Goal: Transaction & Acquisition: Purchase product/service

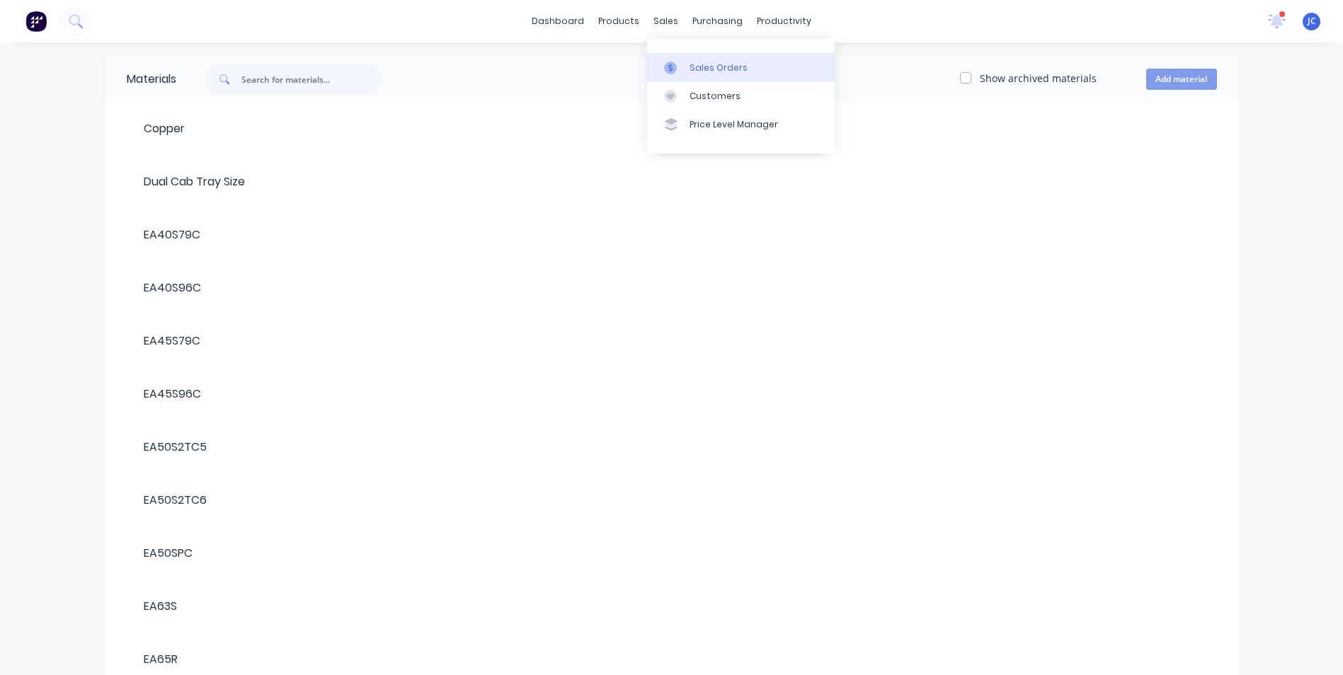
click at [721, 72] on div "Sales Orders" at bounding box center [719, 68] width 58 height 13
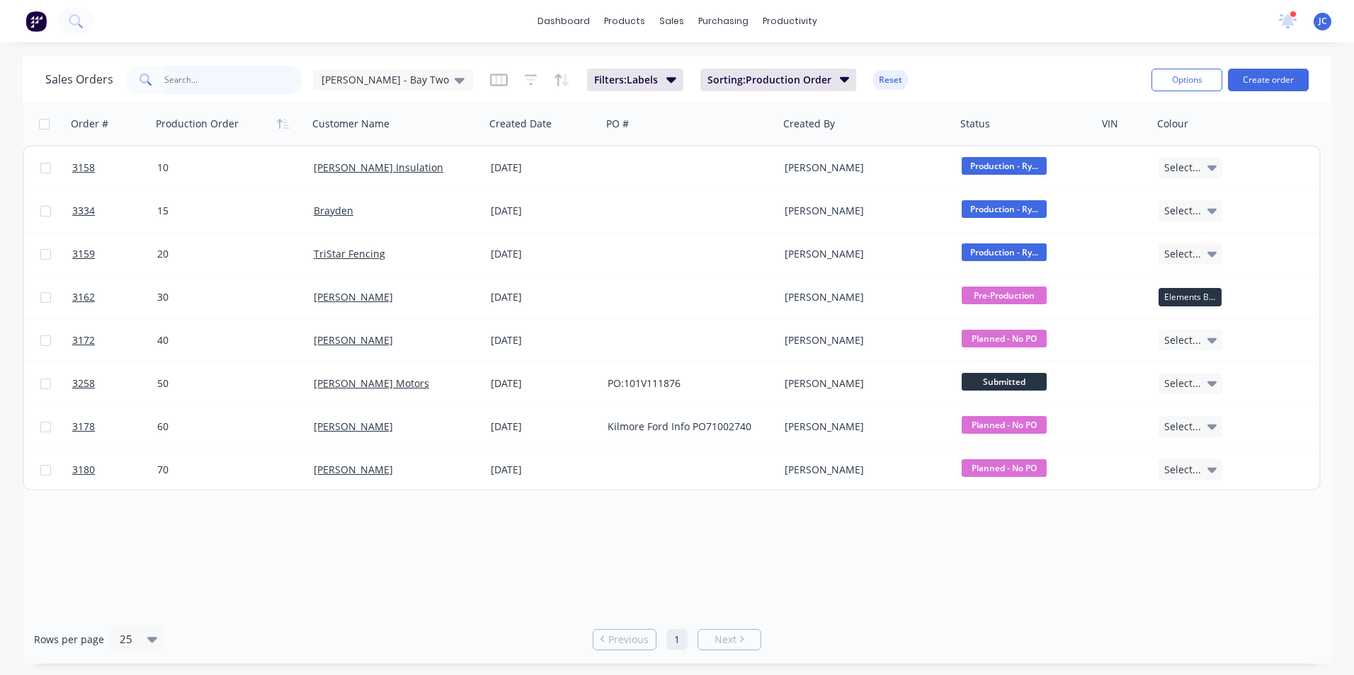
click at [183, 79] on input "text" at bounding box center [233, 80] width 138 height 28
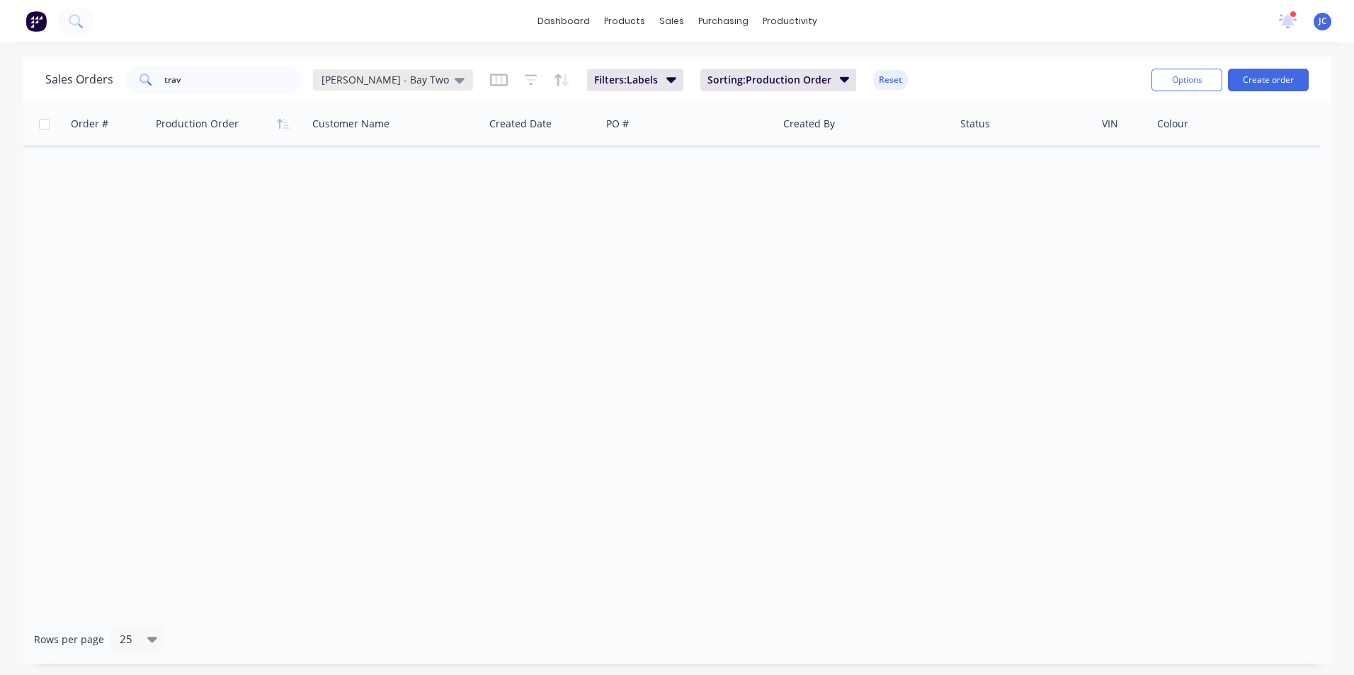
click at [387, 76] on span "[PERSON_NAME] - Bay Two" at bounding box center [384, 79] width 127 height 15
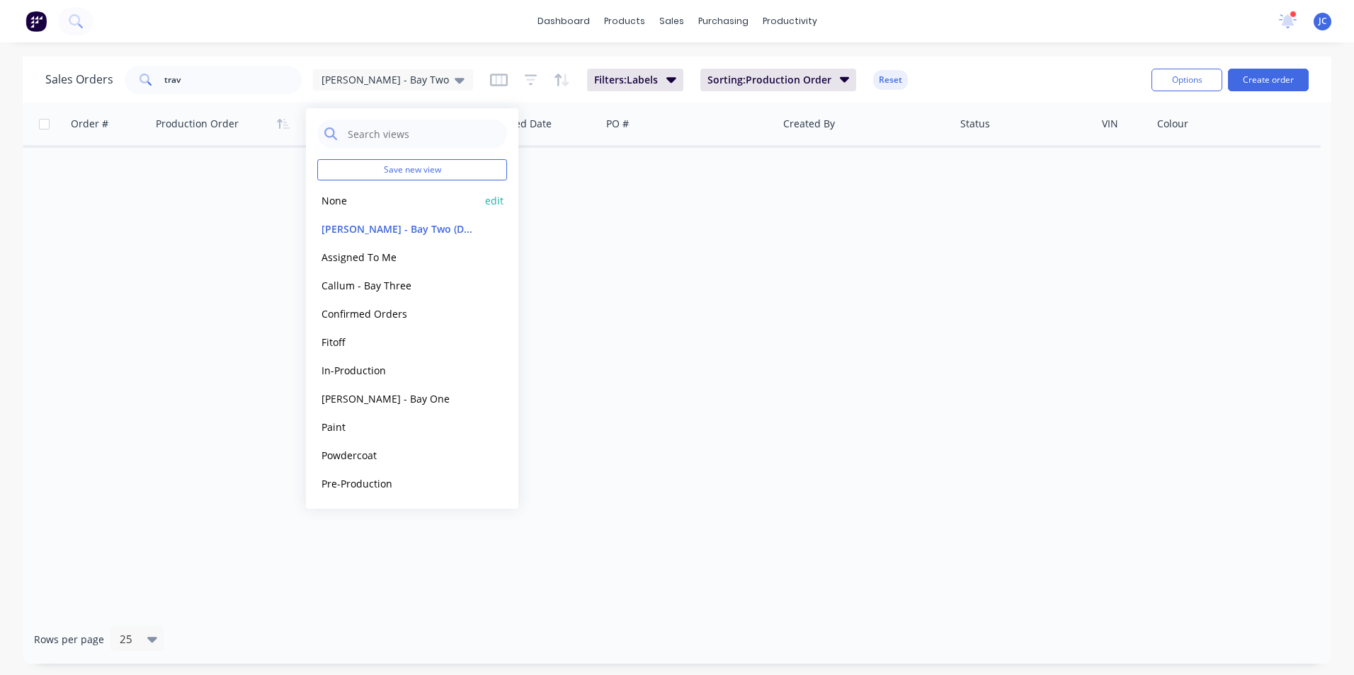
click at [420, 207] on button "None" at bounding box center [397, 201] width 161 height 16
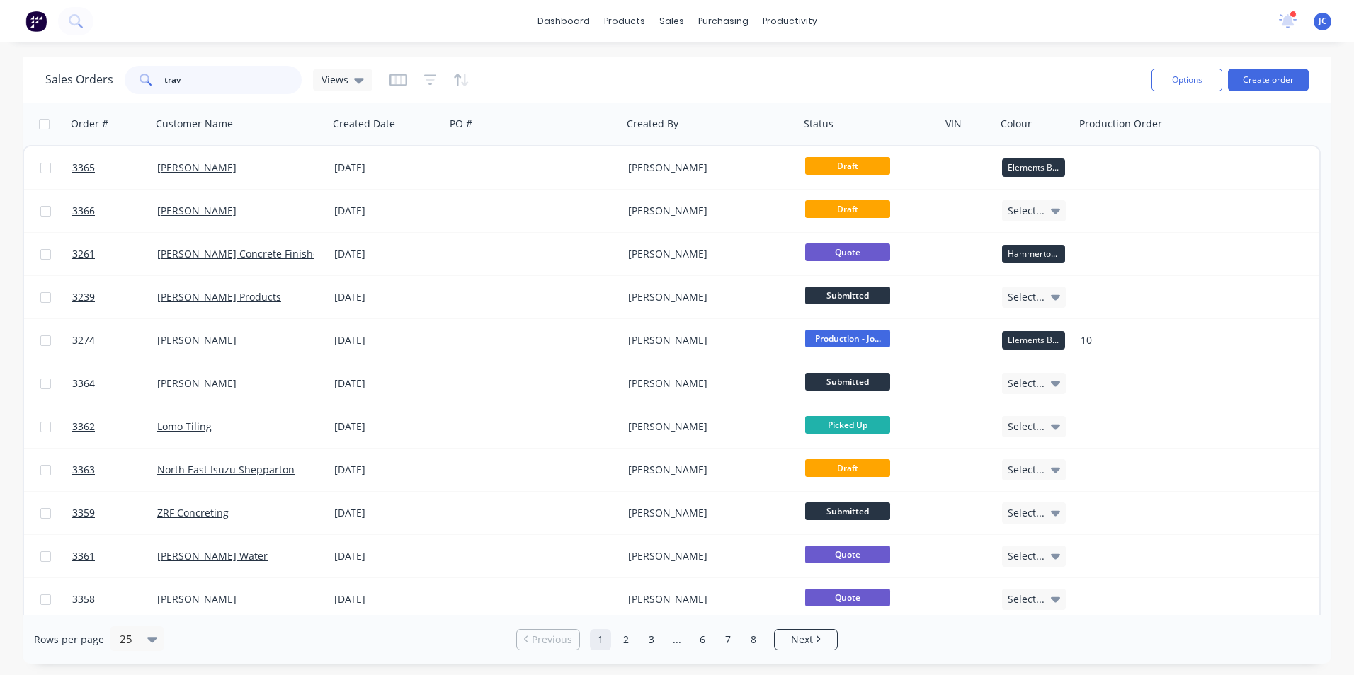
click at [199, 82] on input "trav" at bounding box center [233, 80] width 138 height 28
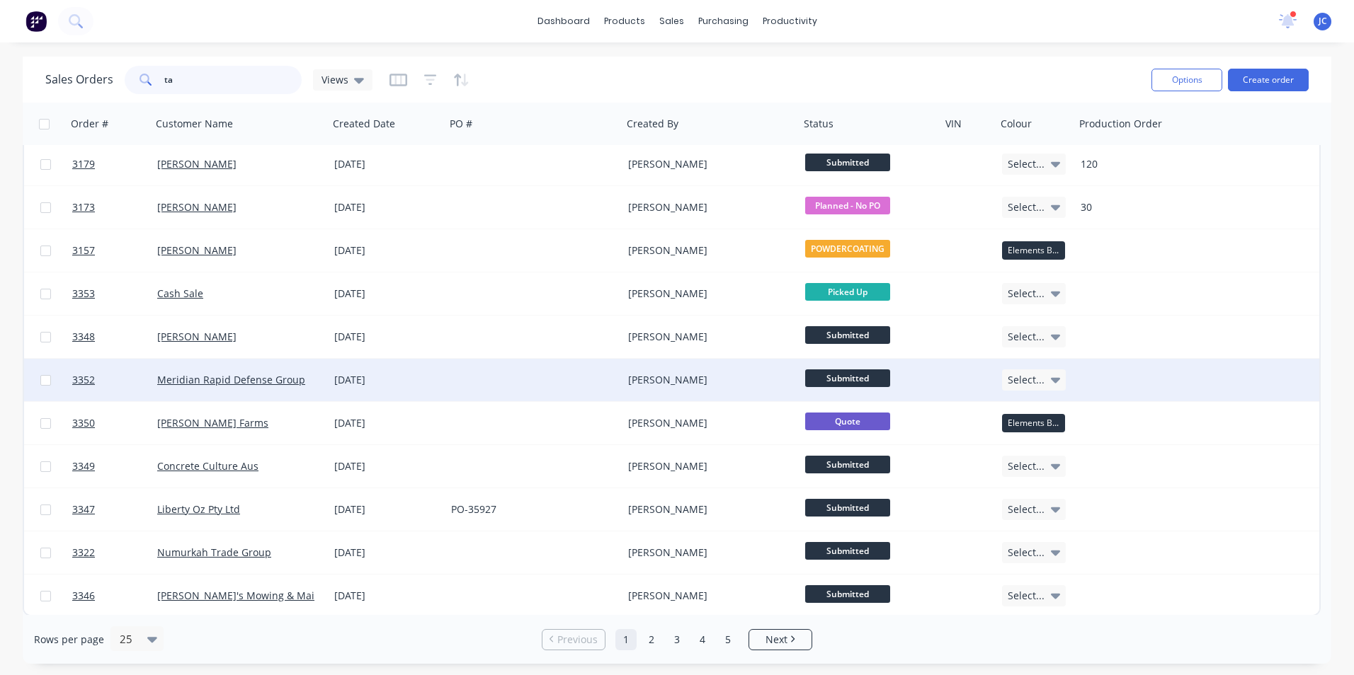
scroll to position [610, 0]
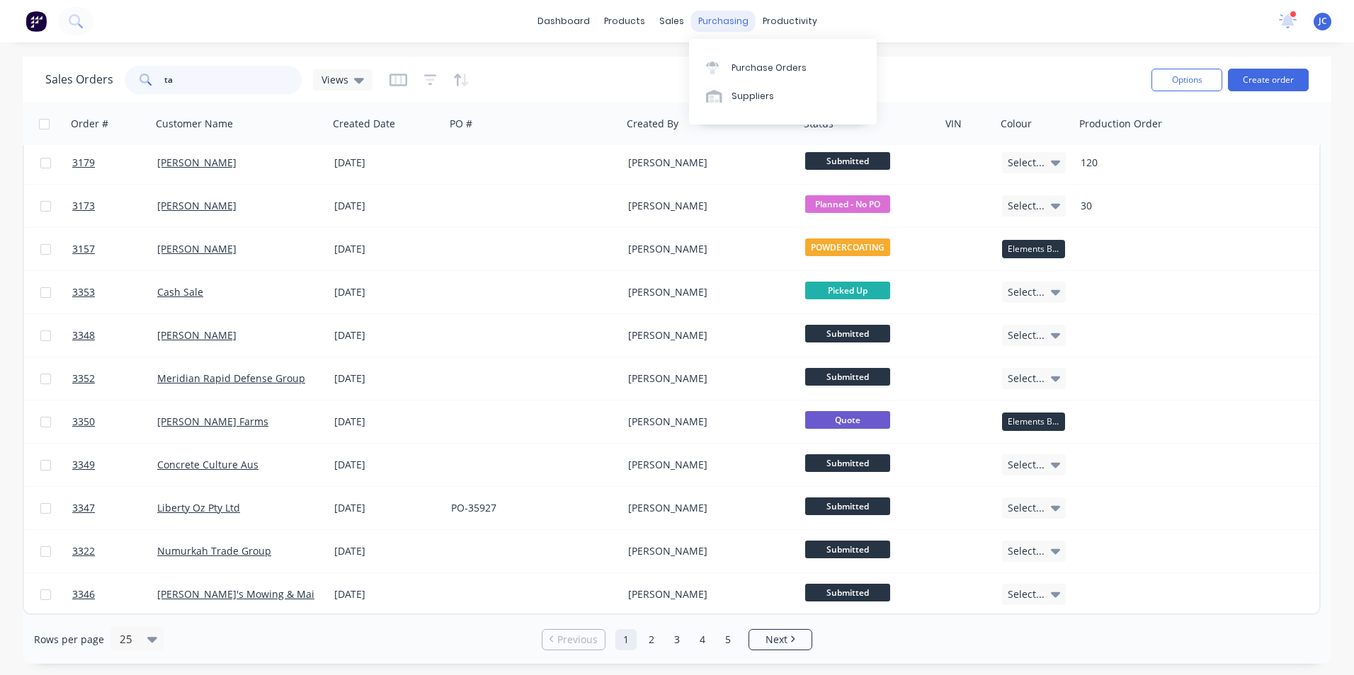
type input "ta"
click at [703, 24] on div "purchasing" at bounding box center [723, 21] width 64 height 21
click at [796, 72] on div "Purchase Orders" at bounding box center [768, 68] width 75 height 13
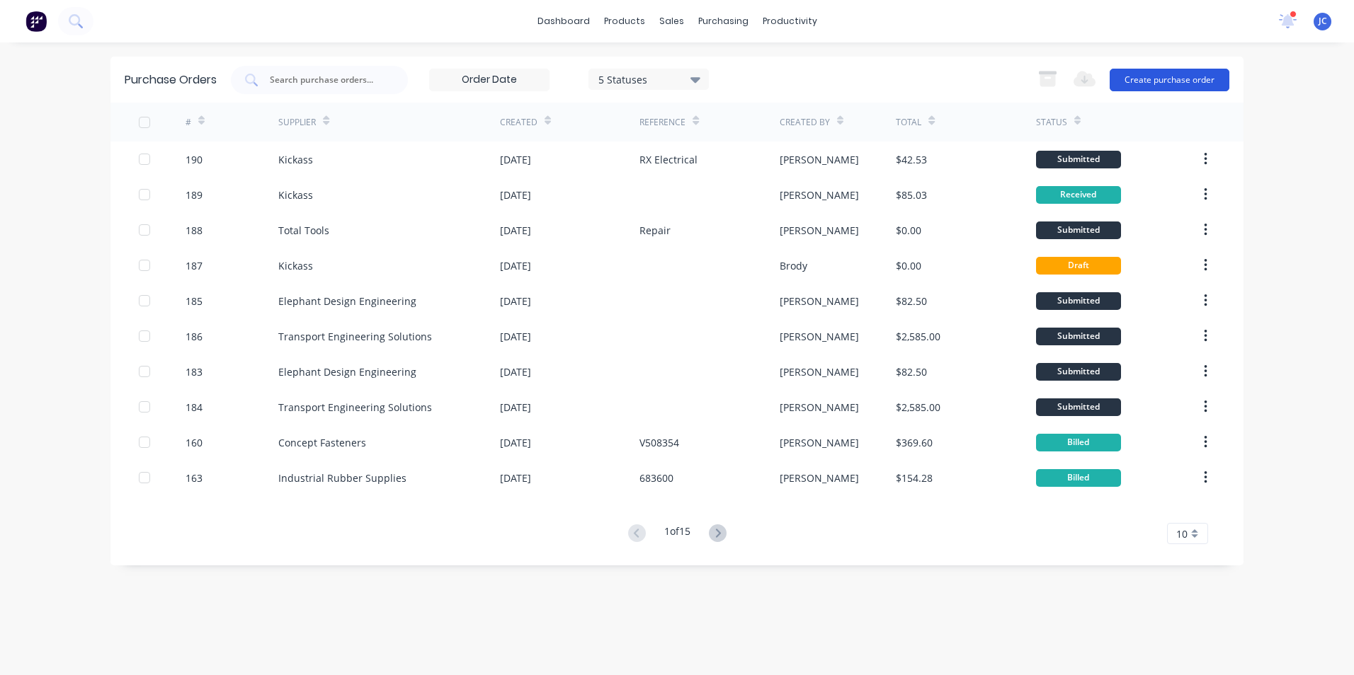
click at [1153, 82] on button "Create purchase order" at bounding box center [1169, 80] width 120 height 23
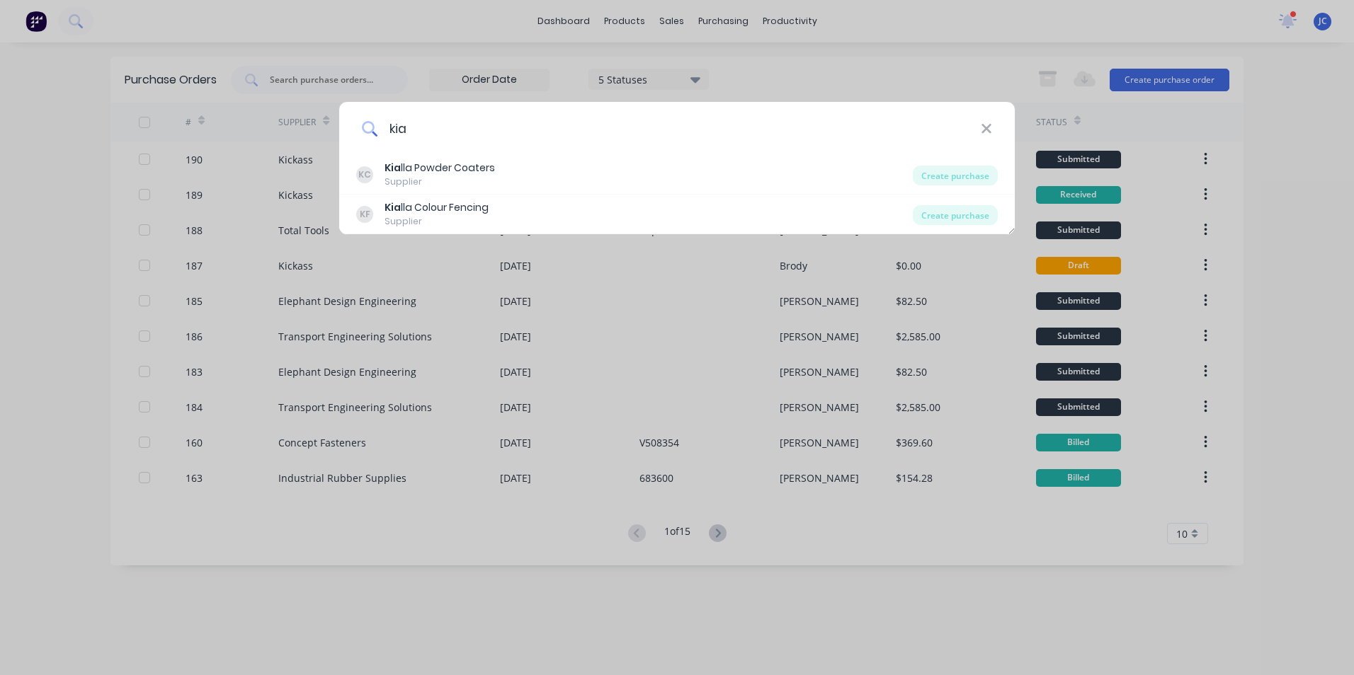
type input "kialla"
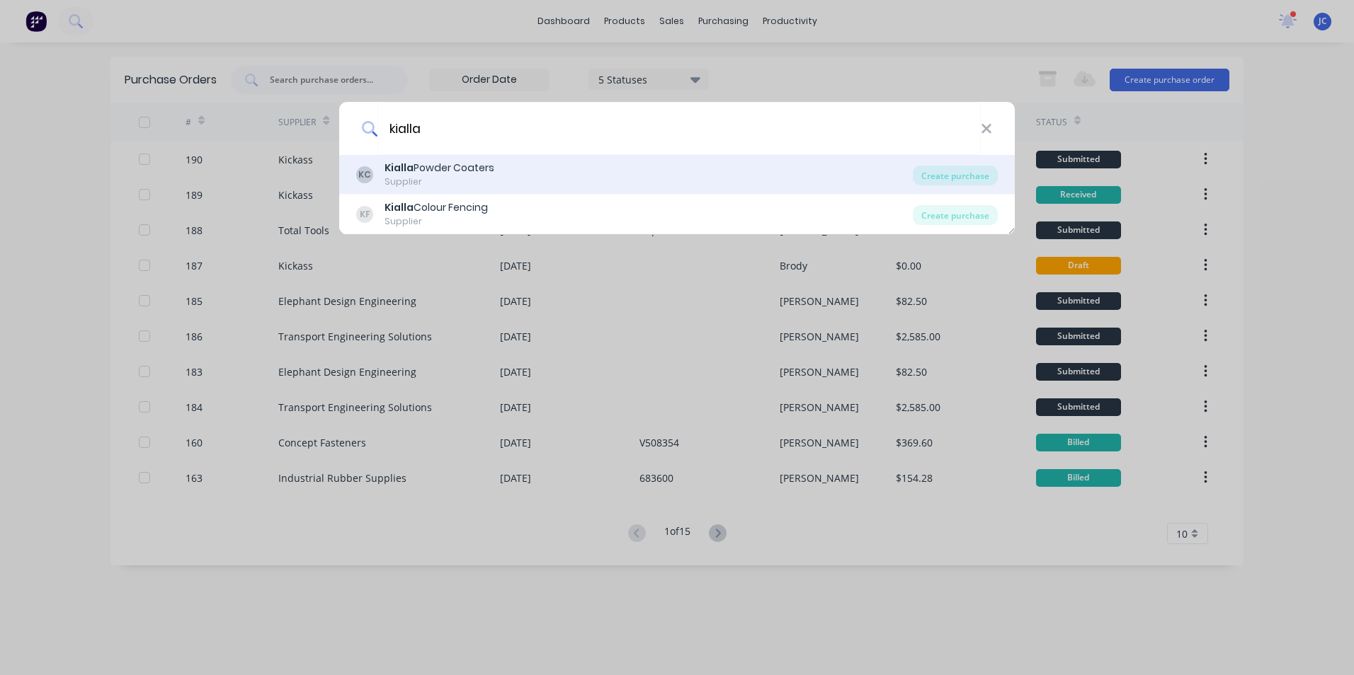
click at [482, 171] on div "Kialla Powder Coaters" at bounding box center [439, 168] width 110 height 15
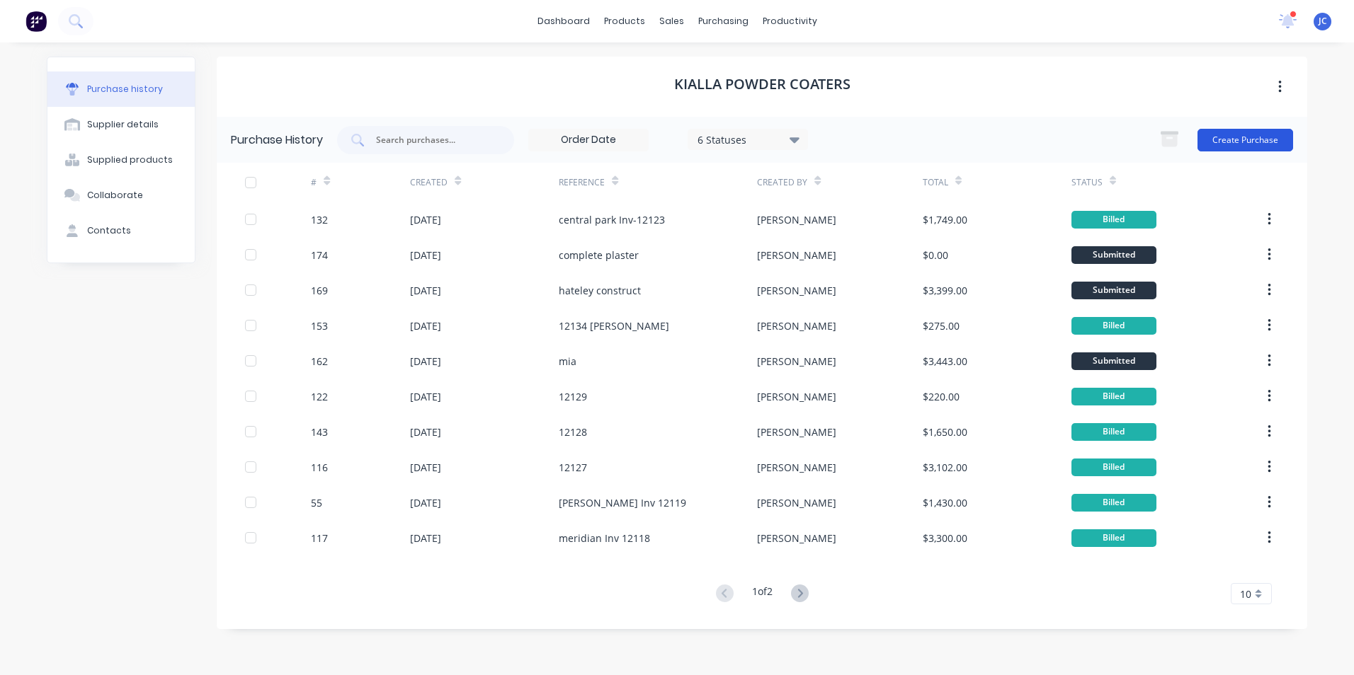
click at [1237, 139] on button "Create Purchase" at bounding box center [1245, 140] width 96 height 23
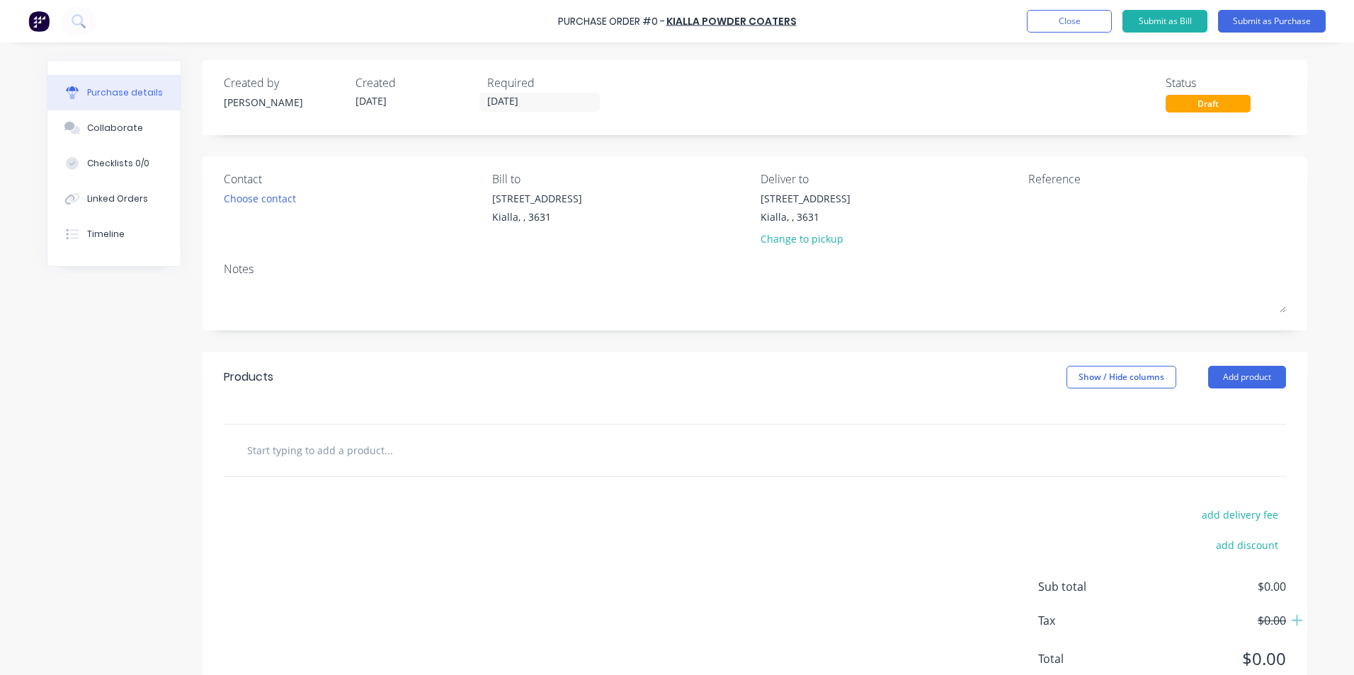
drag, startPoint x: 316, startPoint y: 458, endPoint x: 340, endPoint y: 450, distance: 25.5
click at [330, 451] on input "text" at bounding box center [387, 450] width 283 height 28
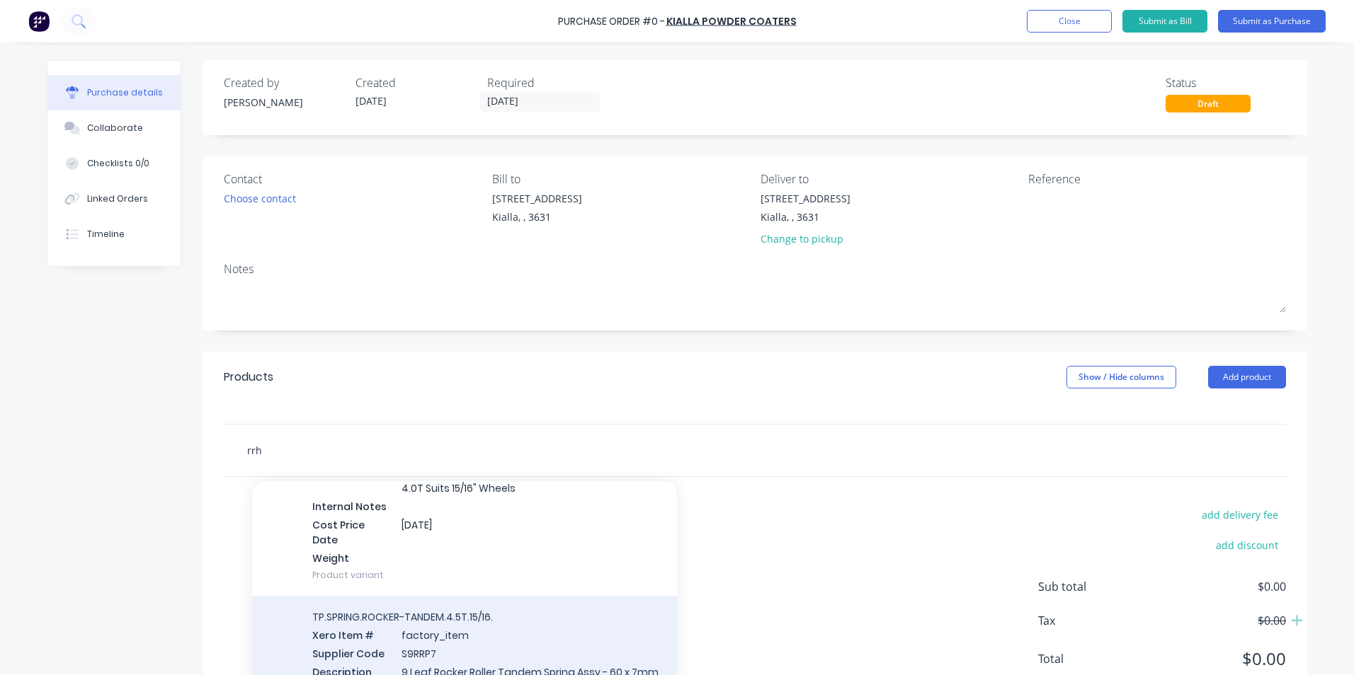
scroll to position [2336, 0]
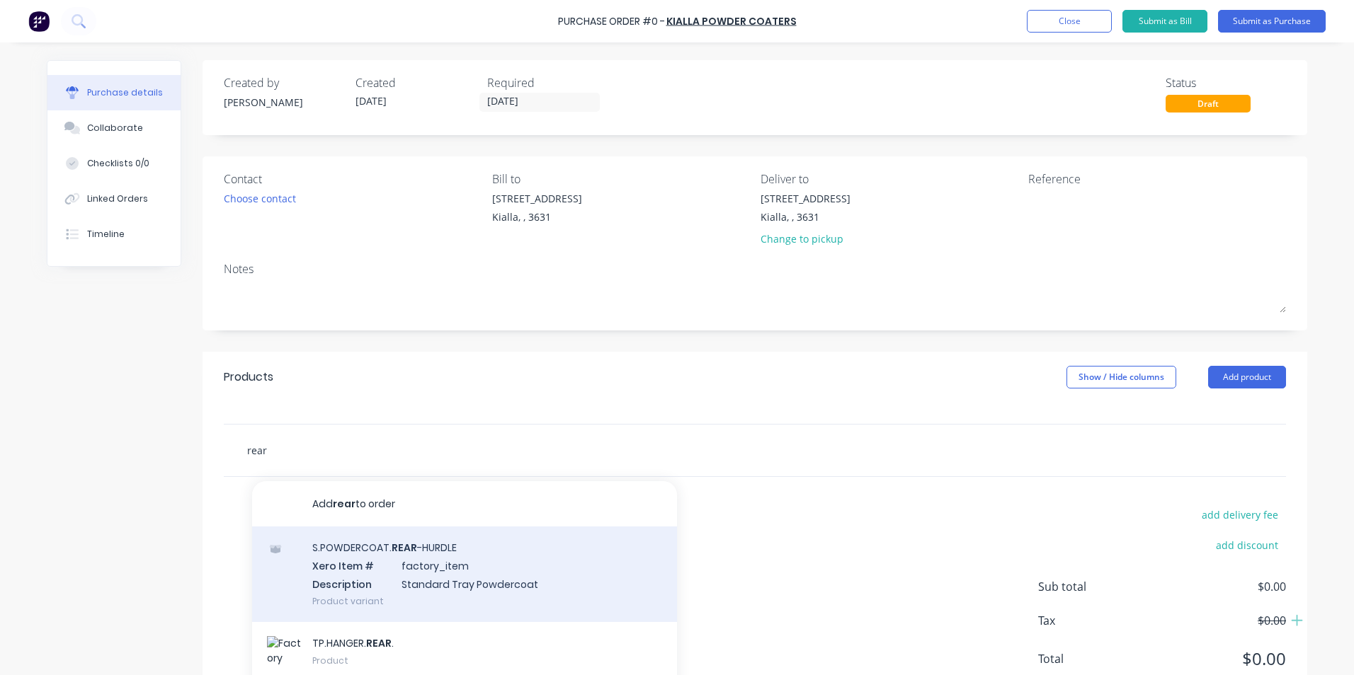
type input "rear"
click at [500, 577] on div "S.POWDERCOAT. REAR -HURDLE Xero Item # factory_item Description Standard Tray P…" at bounding box center [464, 575] width 425 height 96
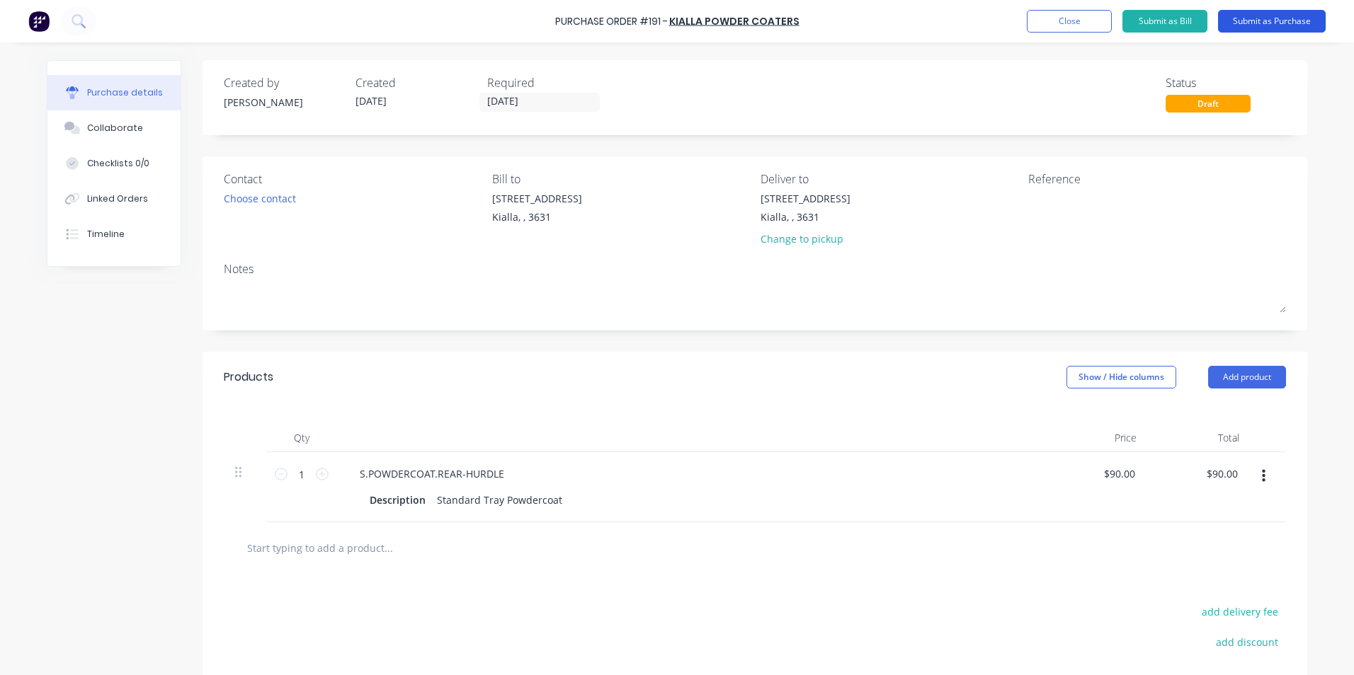
click at [1285, 21] on button "Submit as Purchase" at bounding box center [1272, 21] width 108 height 23
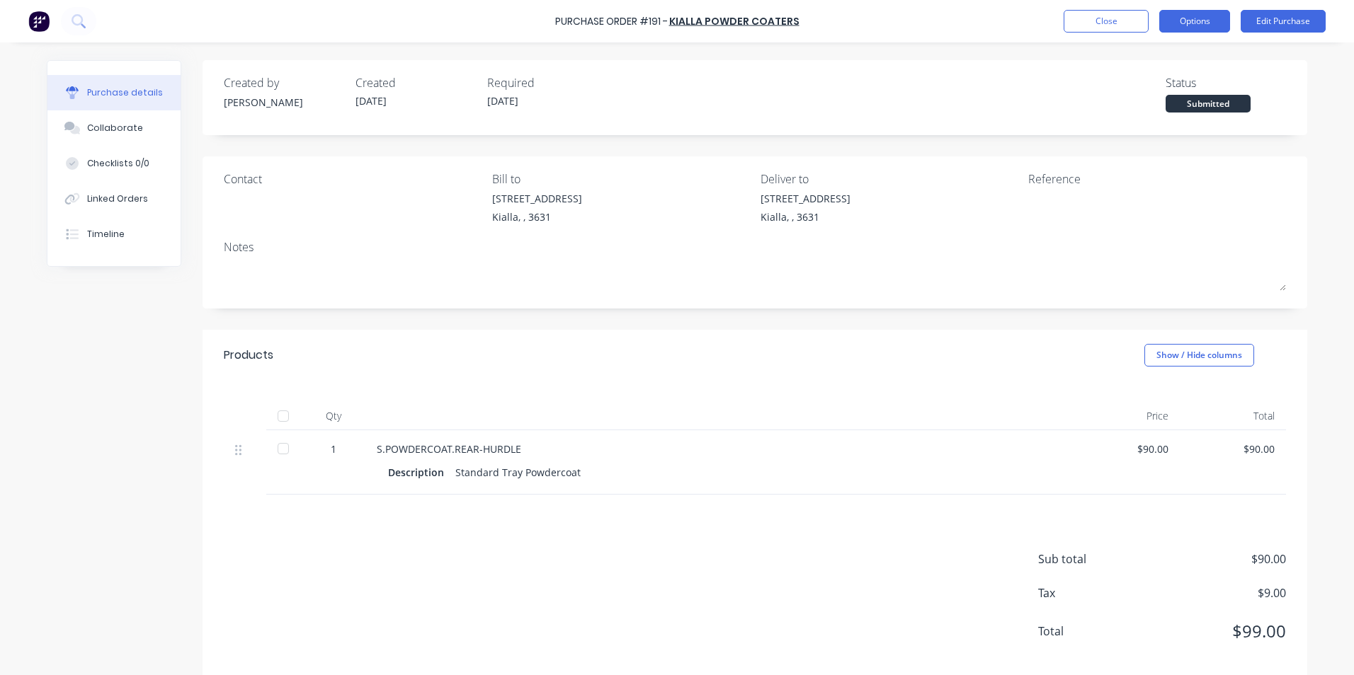
click at [1208, 17] on button "Options" at bounding box center [1194, 21] width 71 height 23
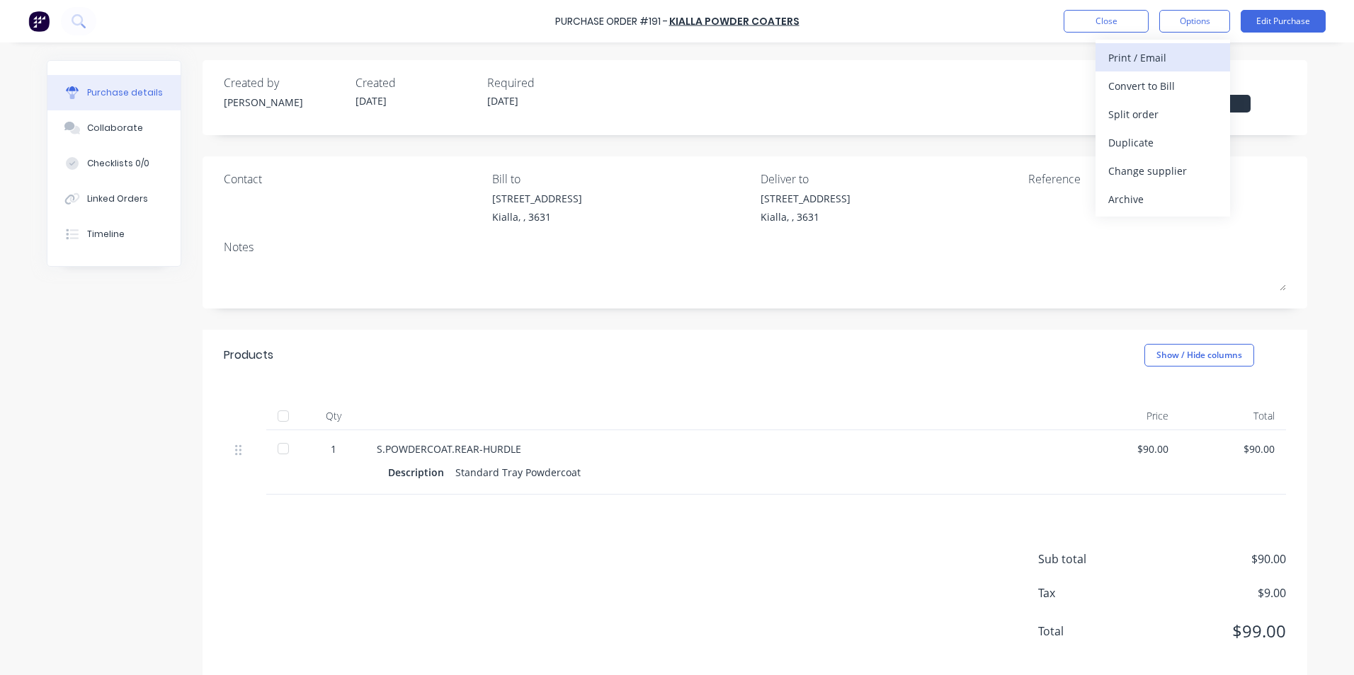
click at [1152, 61] on div "Print / Email" at bounding box center [1162, 57] width 109 height 21
click at [1138, 107] on div "Without pricing" at bounding box center [1162, 114] width 109 height 21
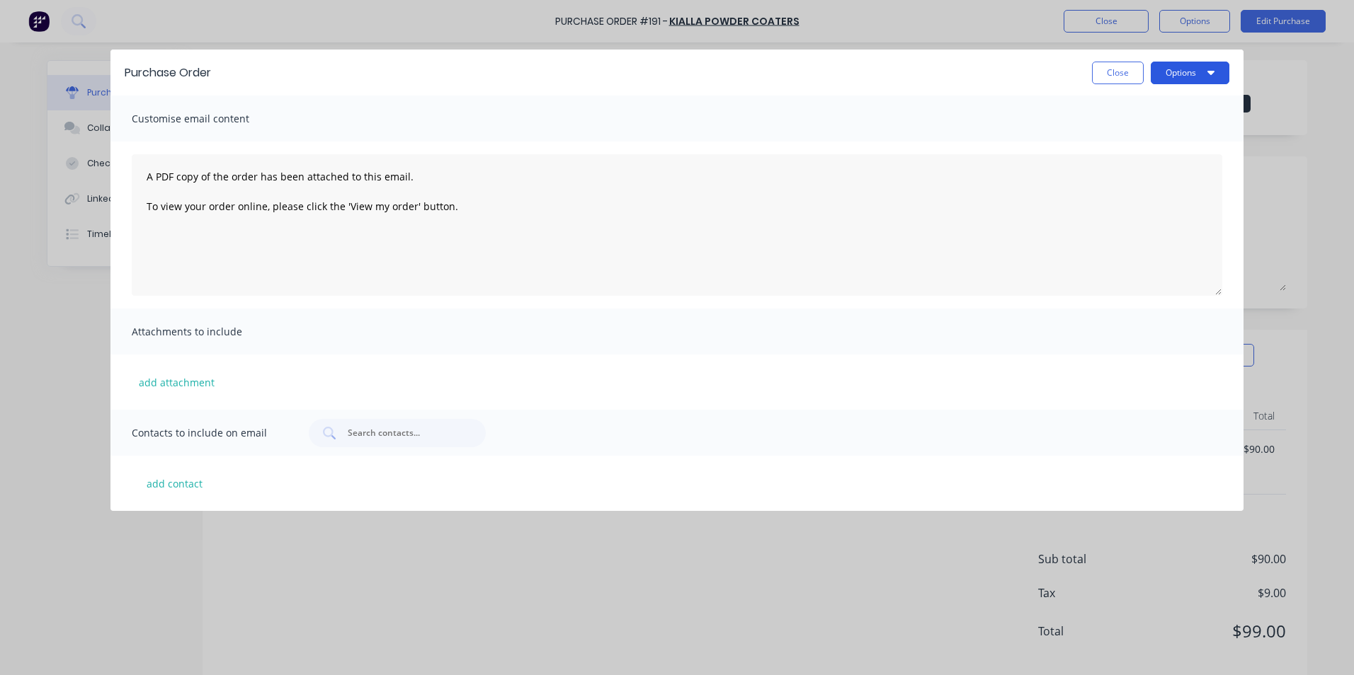
click at [1179, 71] on button "Options" at bounding box center [1189, 73] width 79 height 23
click at [1167, 105] on div "Print" at bounding box center [1161, 108] width 109 height 21
click at [1120, 67] on button "Close" at bounding box center [1118, 73] width 52 height 23
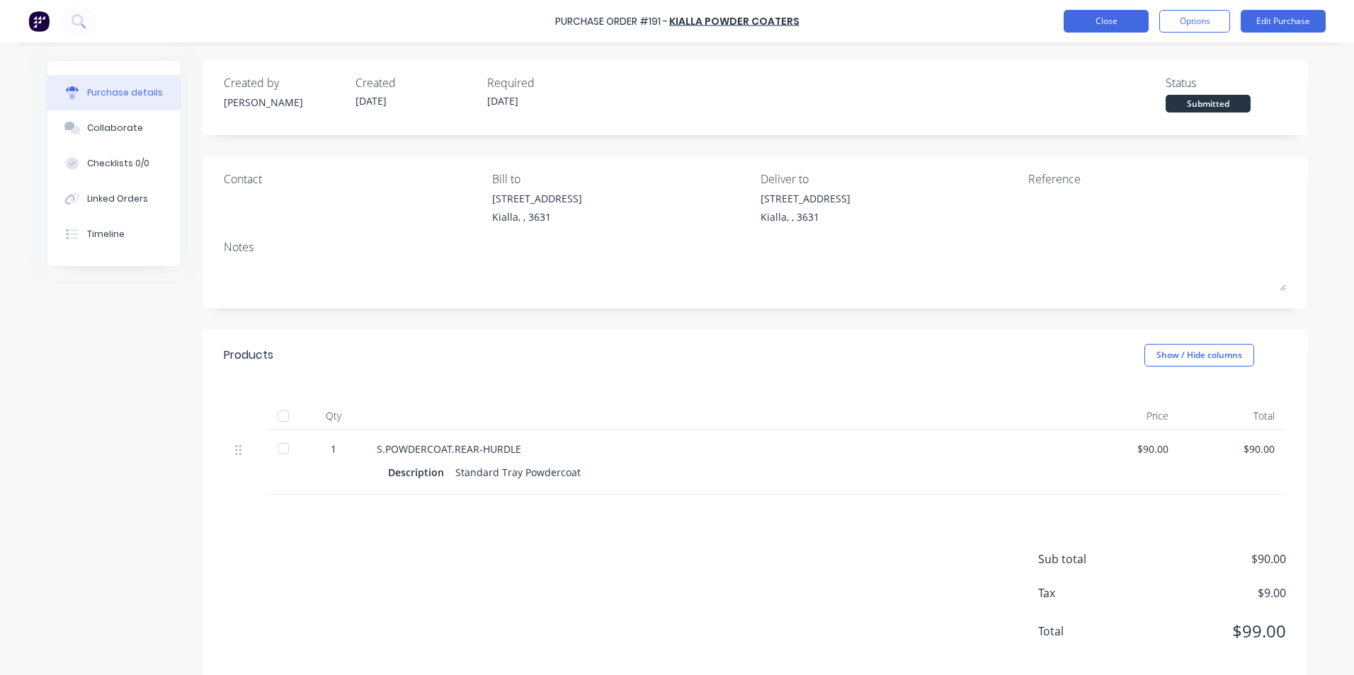
click at [1111, 29] on button "Close" at bounding box center [1105, 21] width 85 height 23
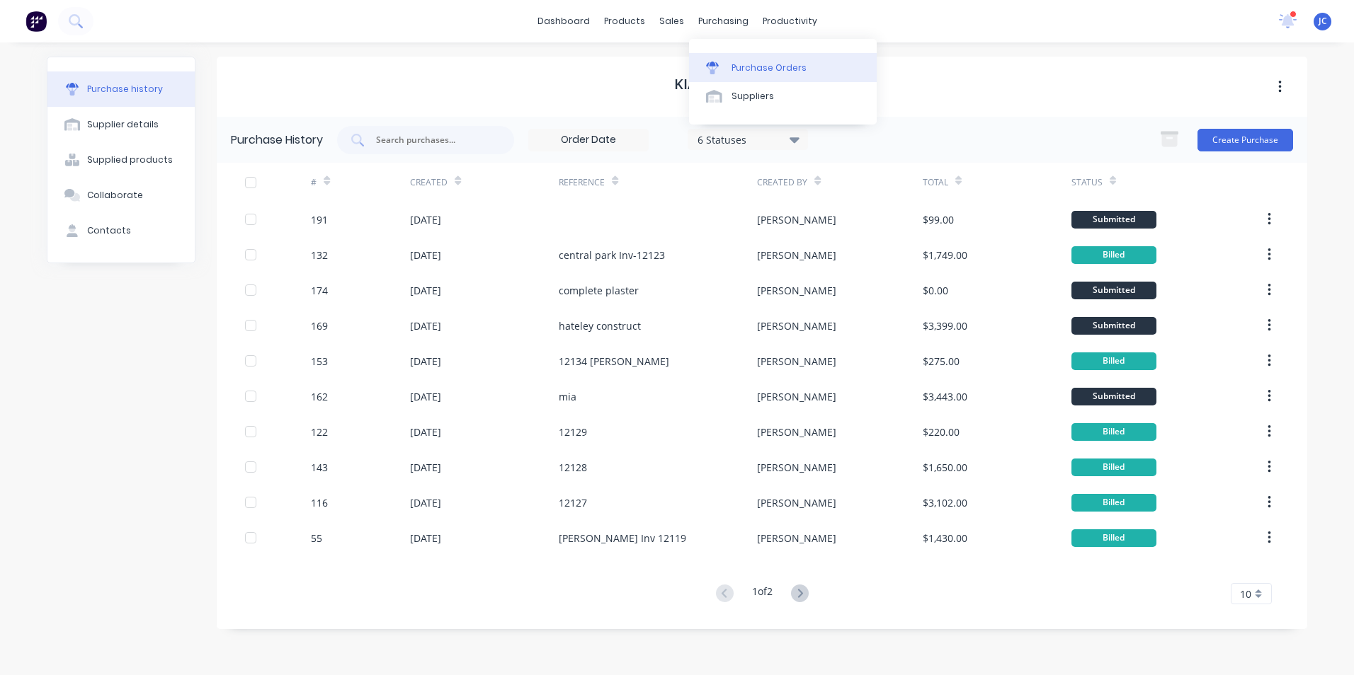
click at [758, 74] on link "Purchase Orders" at bounding box center [783, 67] width 188 height 28
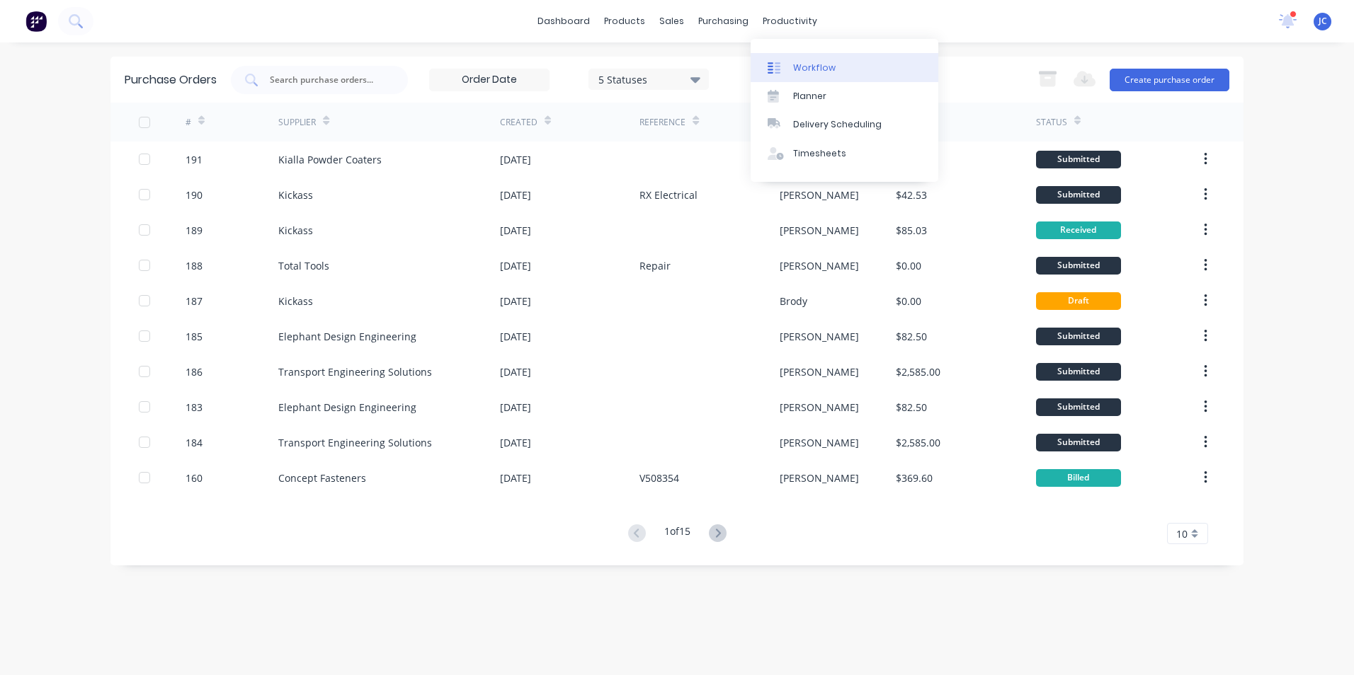
click at [801, 76] on link "Workflow" at bounding box center [844, 67] width 188 height 28
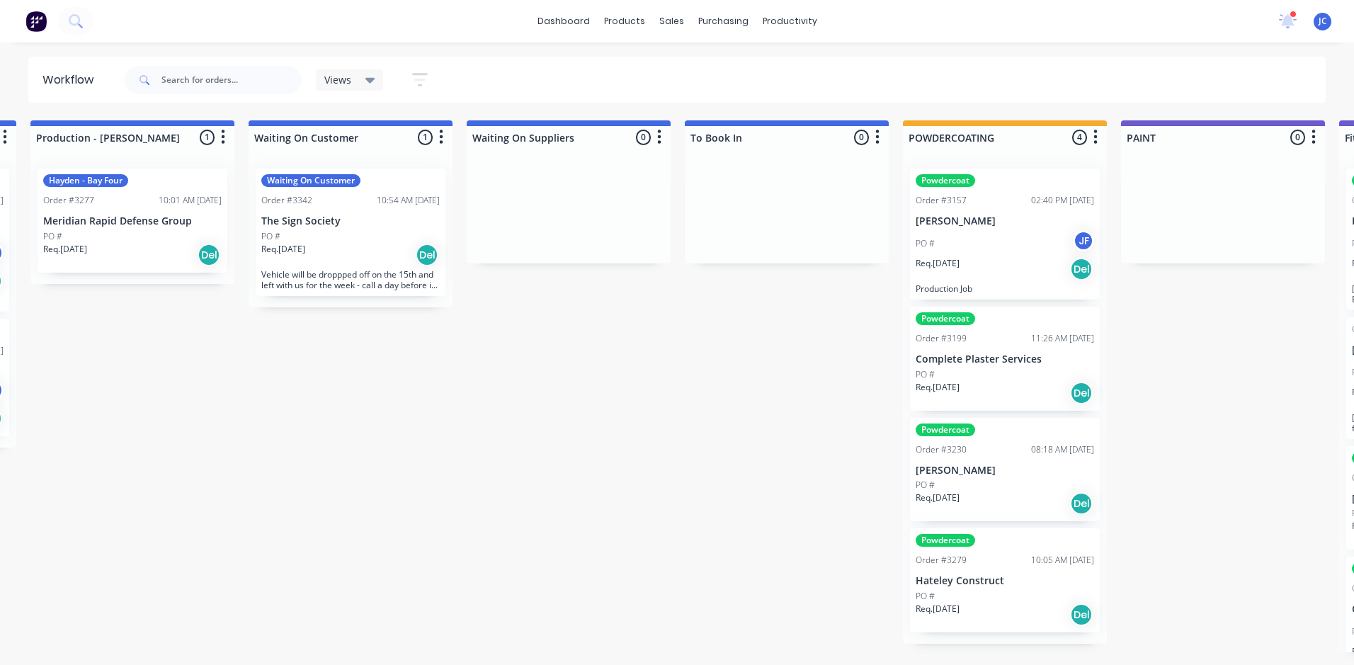
scroll to position [0, 2212]
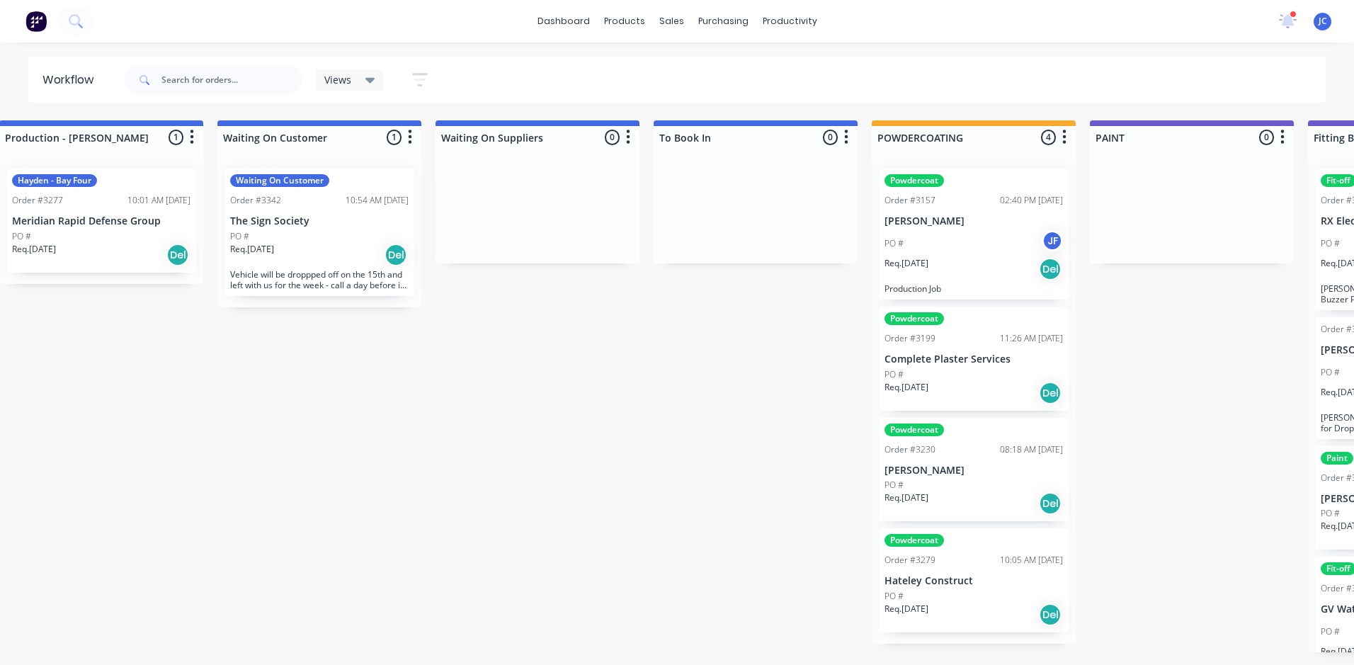
click at [979, 273] on div "Req. [DATE] Del" at bounding box center [973, 269] width 178 height 24
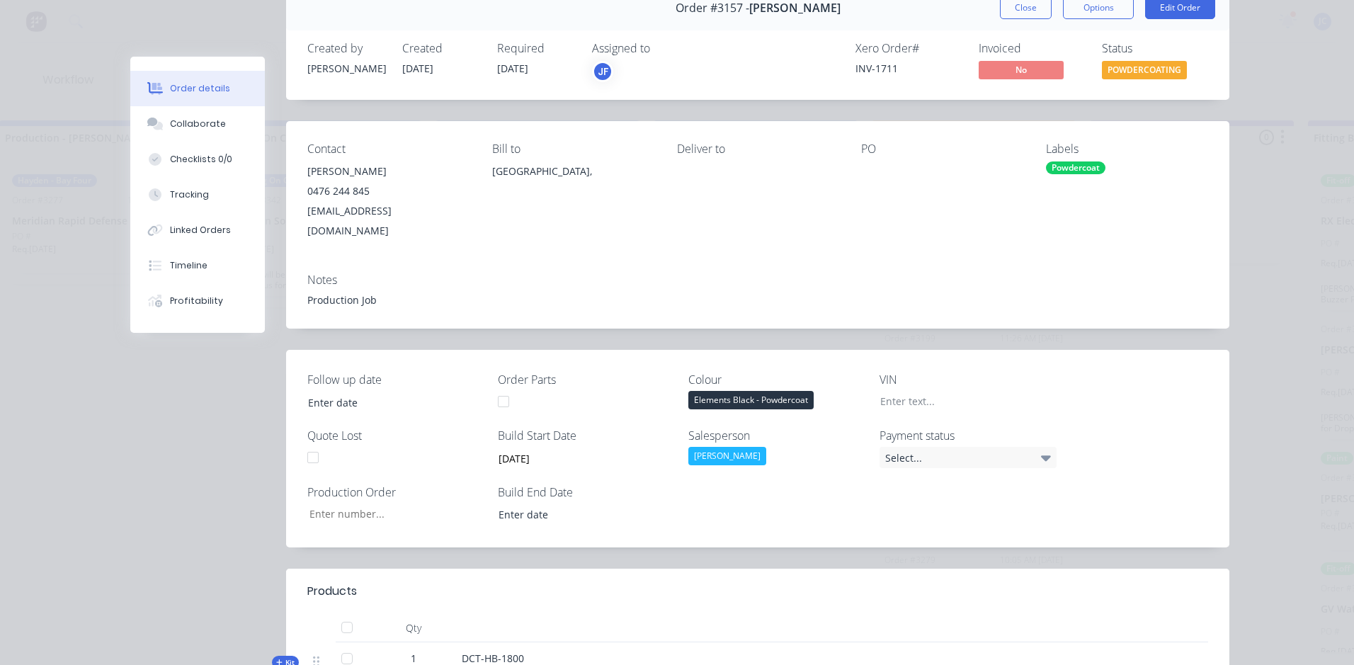
scroll to position [0, 0]
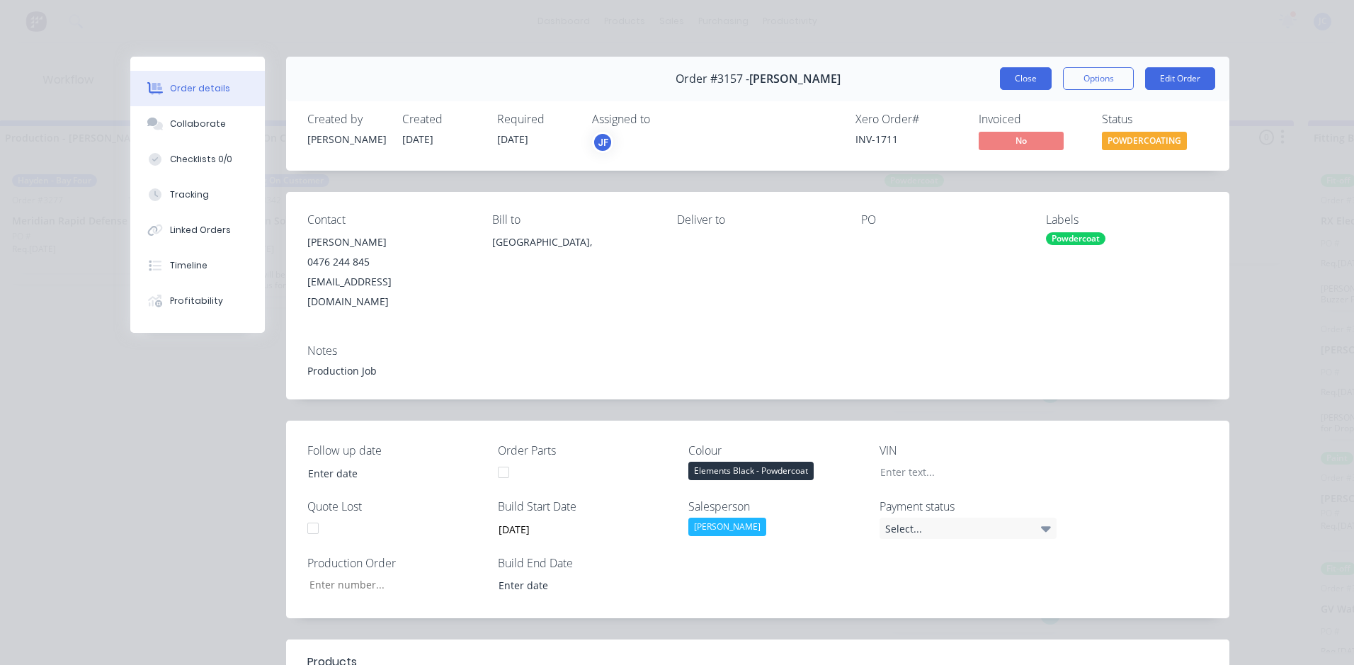
click at [1031, 83] on button "Close" at bounding box center [1026, 78] width 52 height 23
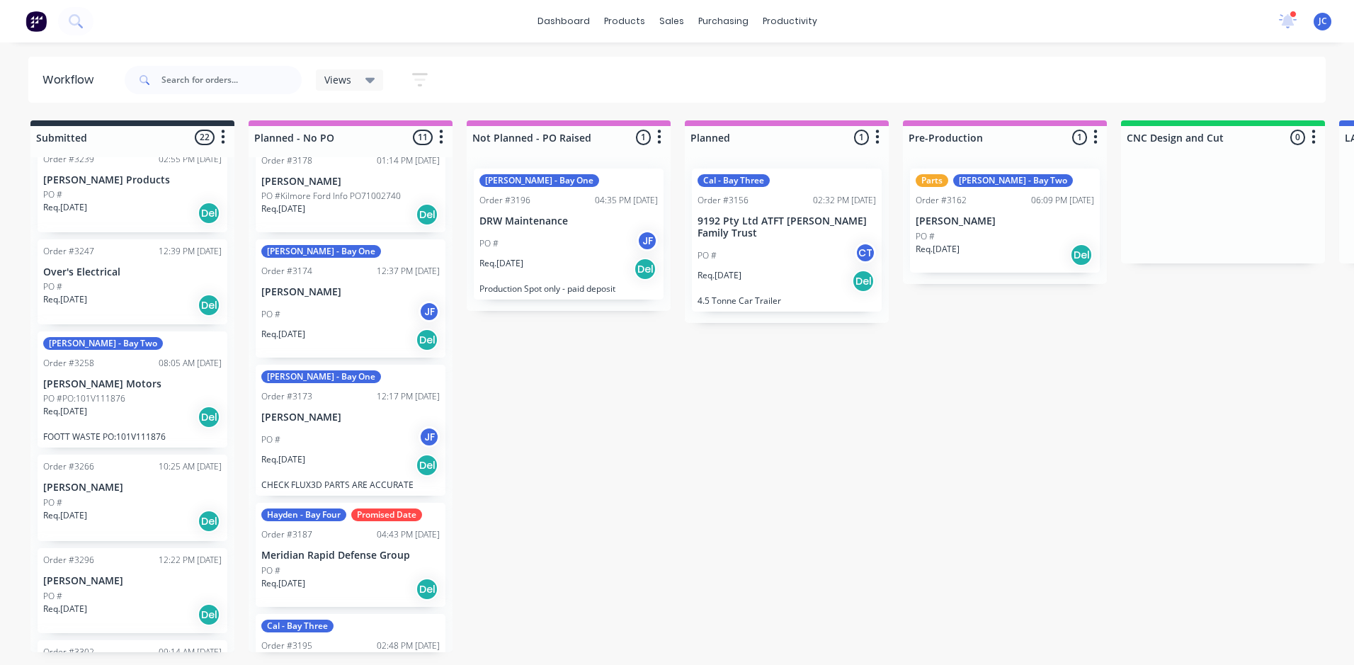
scroll to position [496, 0]
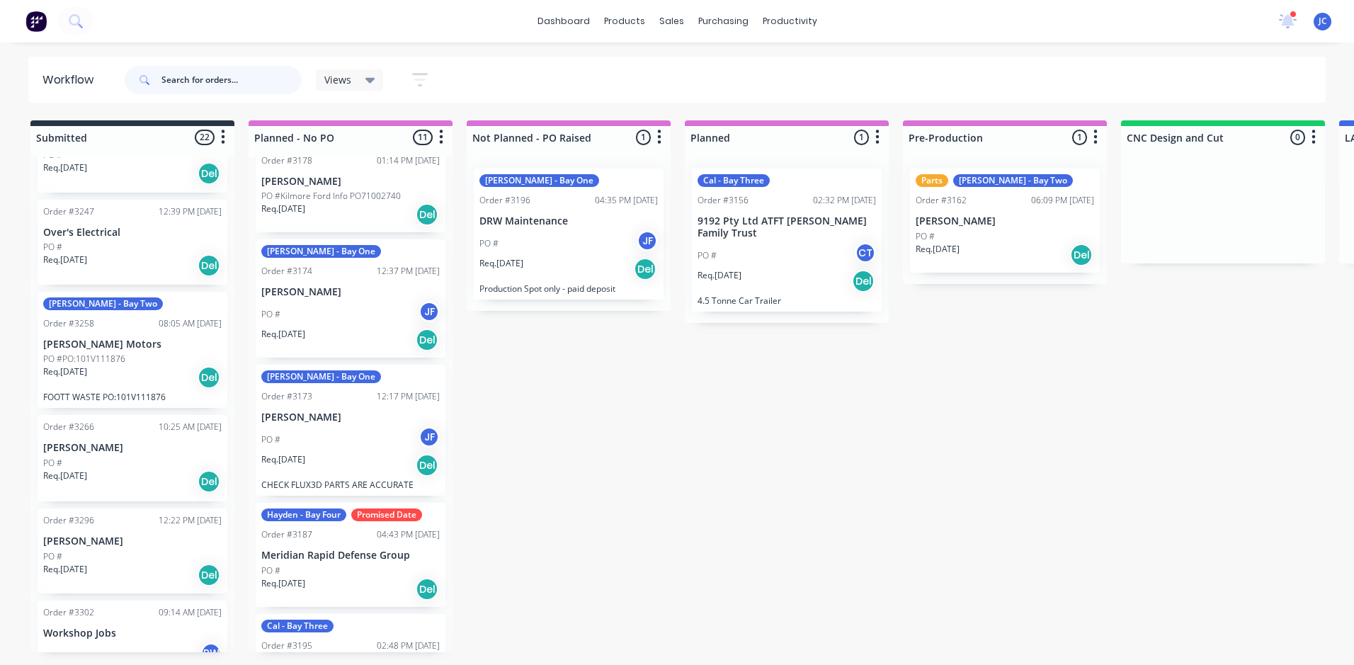
click at [234, 79] on input "text" at bounding box center [231, 80] width 140 height 28
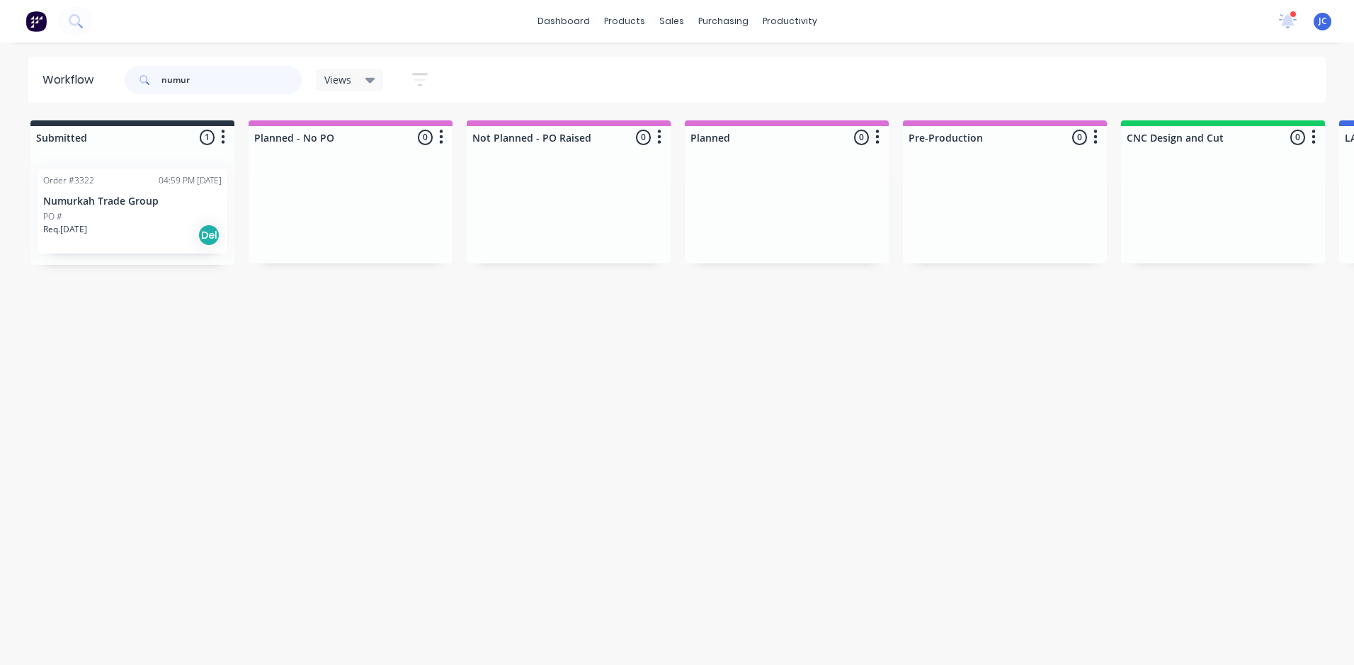
type input "numur"
click at [110, 217] on div "PO #" at bounding box center [132, 216] width 178 height 13
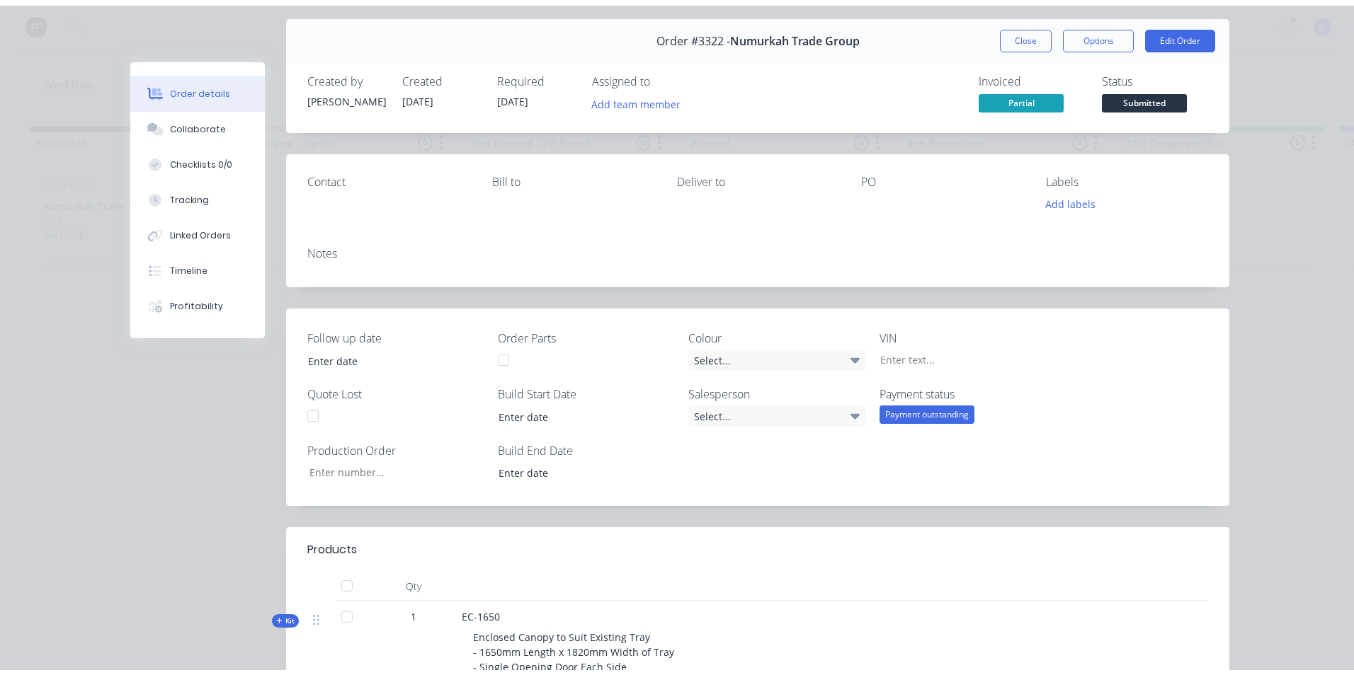
scroll to position [0, 0]
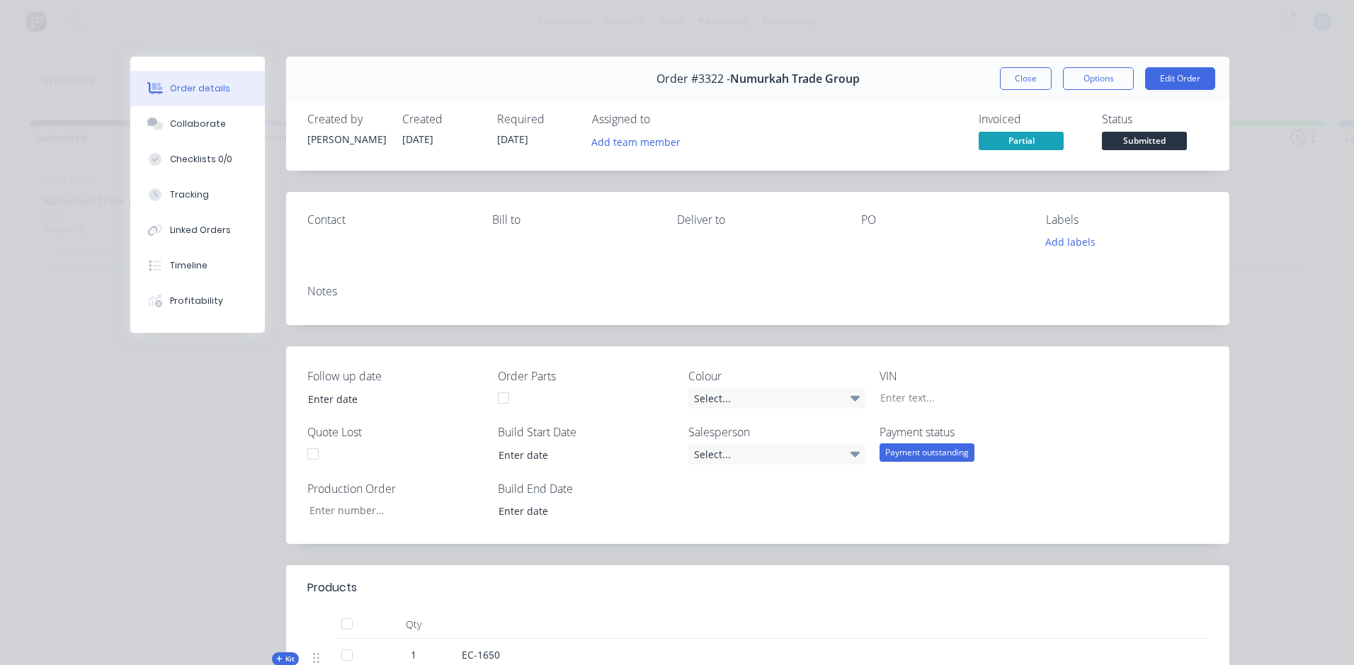
click at [1018, 79] on button "Close" at bounding box center [1026, 78] width 52 height 23
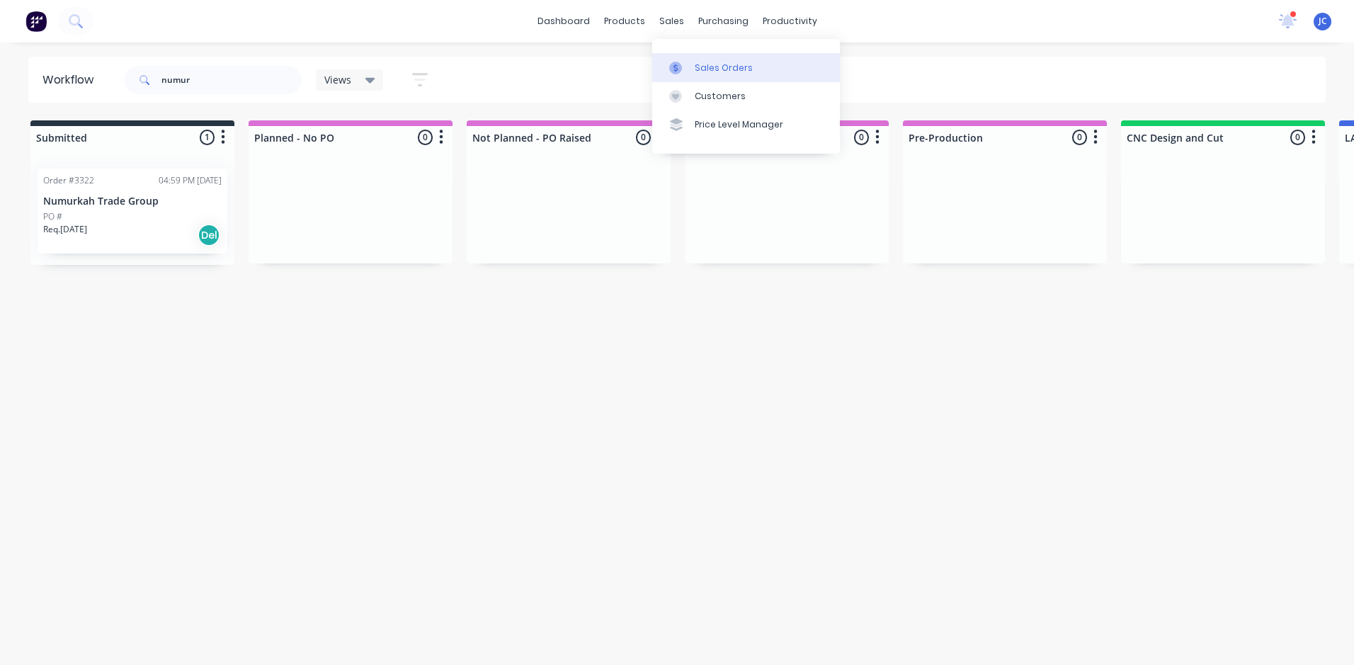
click at [701, 67] on div "Sales Orders" at bounding box center [723, 68] width 58 height 13
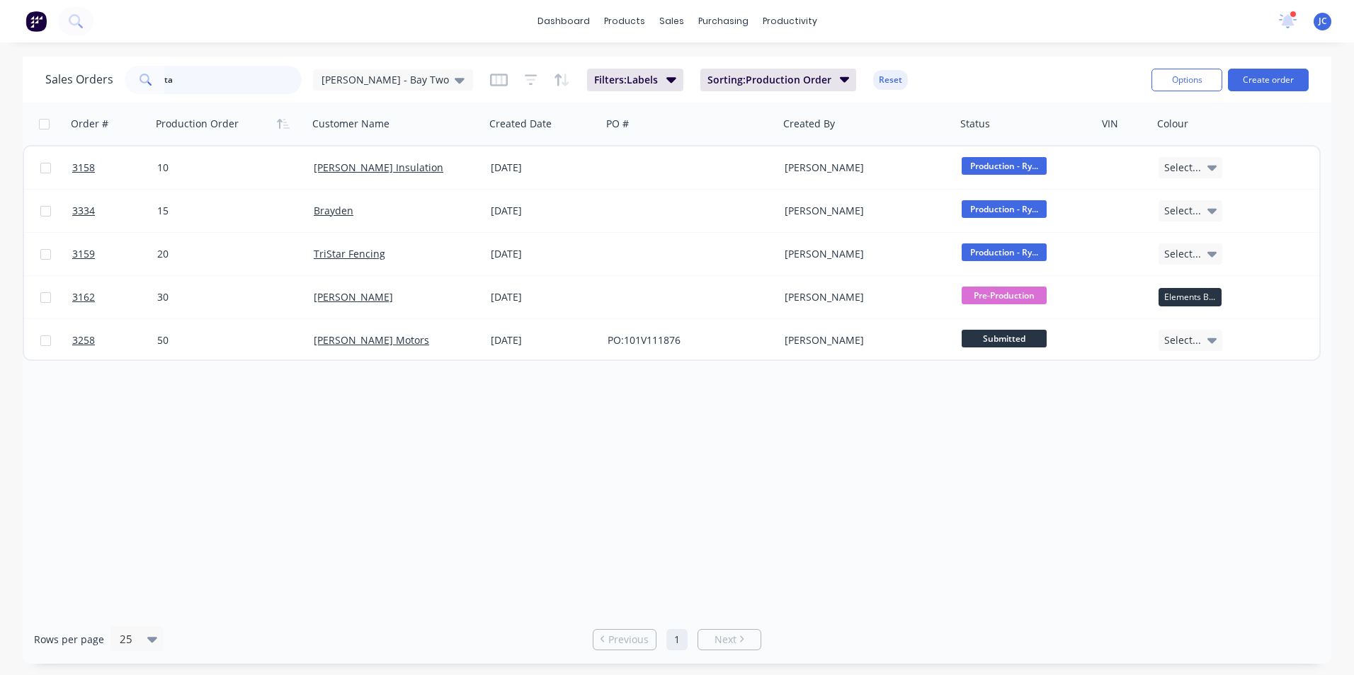
drag, startPoint x: 196, startPoint y: 88, endPoint x: 0, endPoint y: 139, distance: 202.4
click at [0, 129] on html "dashboard products sales purchasing productivity dashboard products Product Cat…" at bounding box center [677, 337] width 1354 height 675
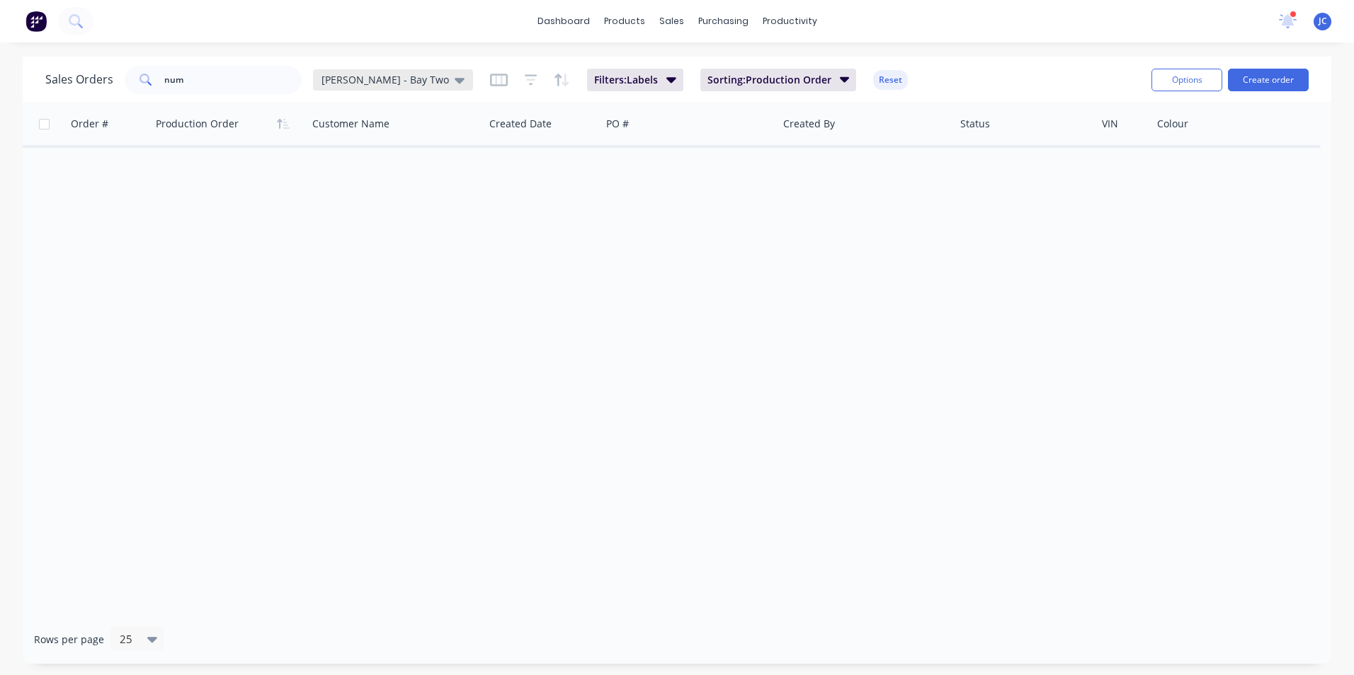
click at [381, 72] on div "[PERSON_NAME] - Bay Two" at bounding box center [393, 79] width 160 height 21
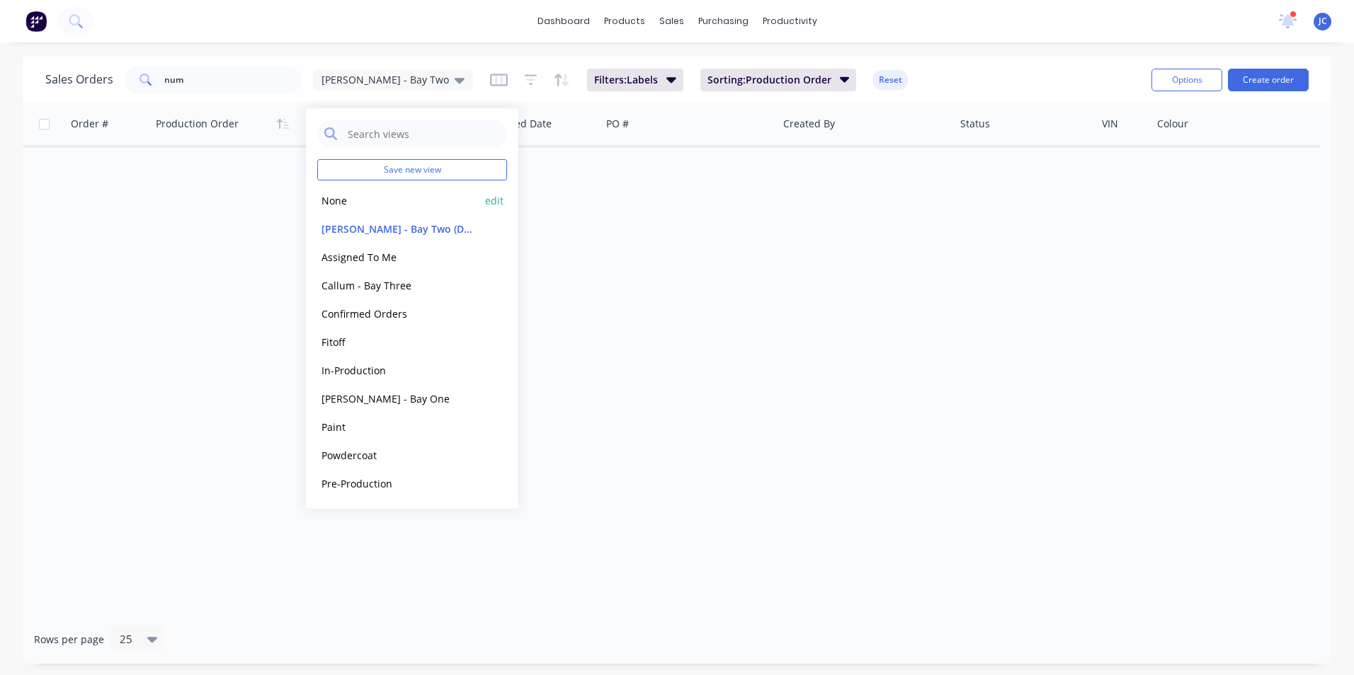
click at [355, 198] on button "None" at bounding box center [397, 201] width 161 height 16
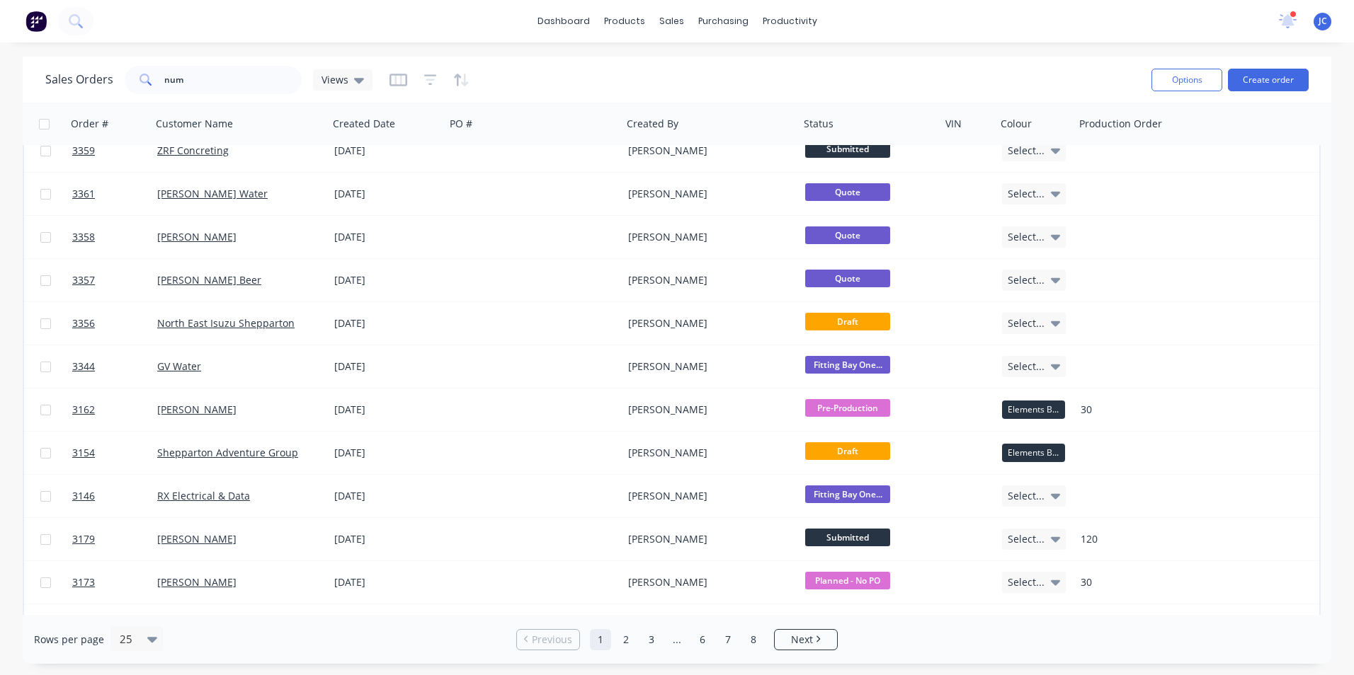
scroll to position [425, 0]
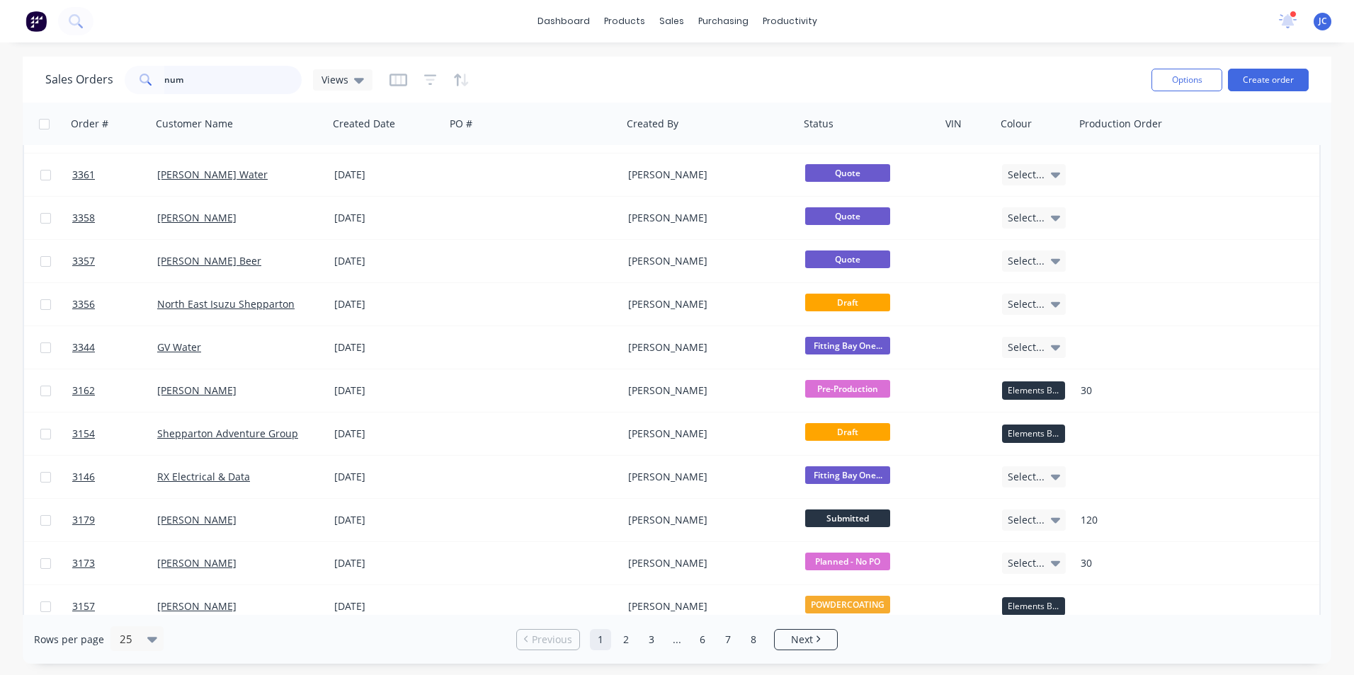
click at [196, 75] on input "num" at bounding box center [233, 80] width 138 height 28
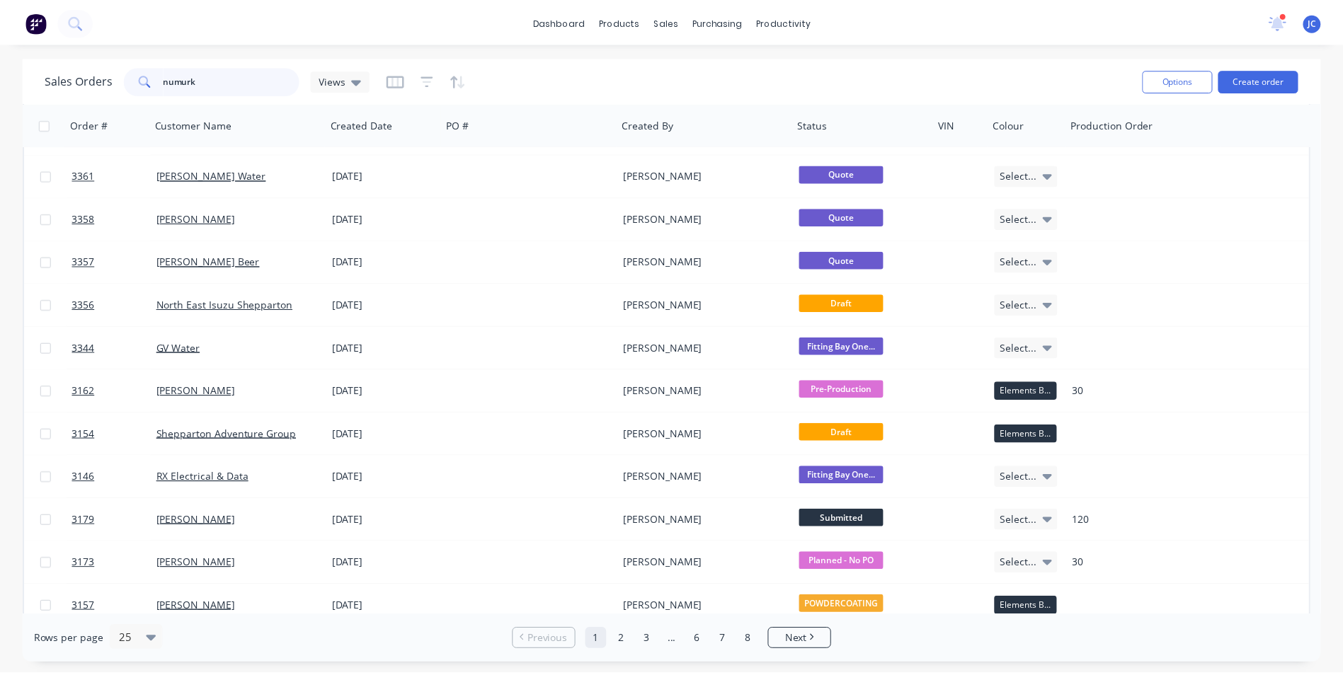
scroll to position [0, 0]
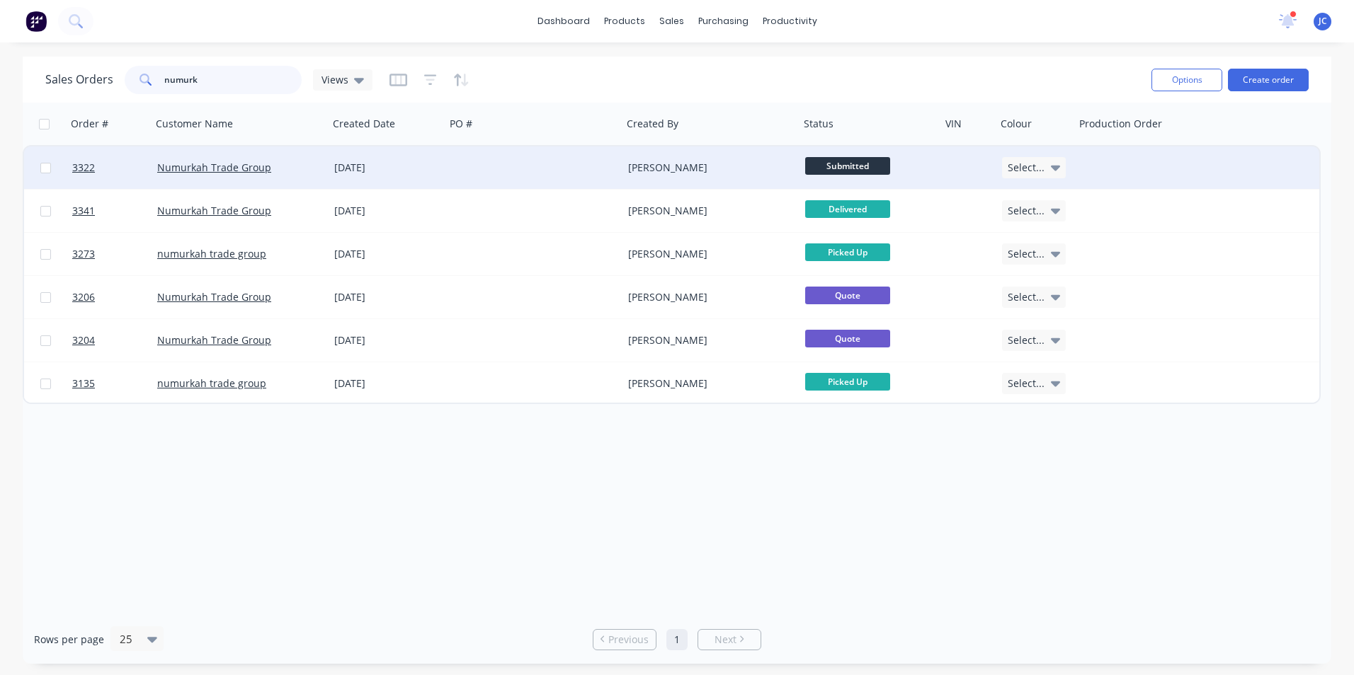
type input "numurk"
click at [230, 182] on div "Numurkah Trade Group" at bounding box center [239, 168] width 177 height 42
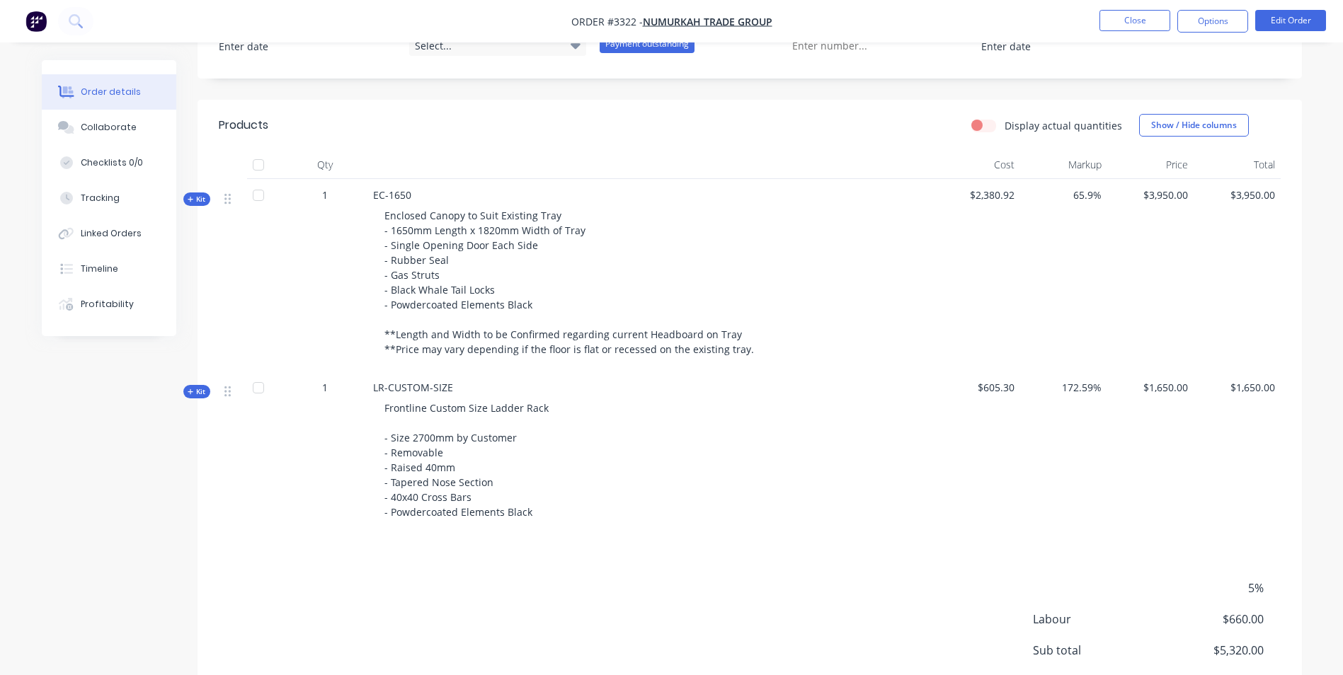
scroll to position [417, 0]
click at [1110, 21] on button "Close" at bounding box center [1134, 20] width 71 height 21
